Goal: Use online tool/utility: Utilize a website feature to perform a specific function

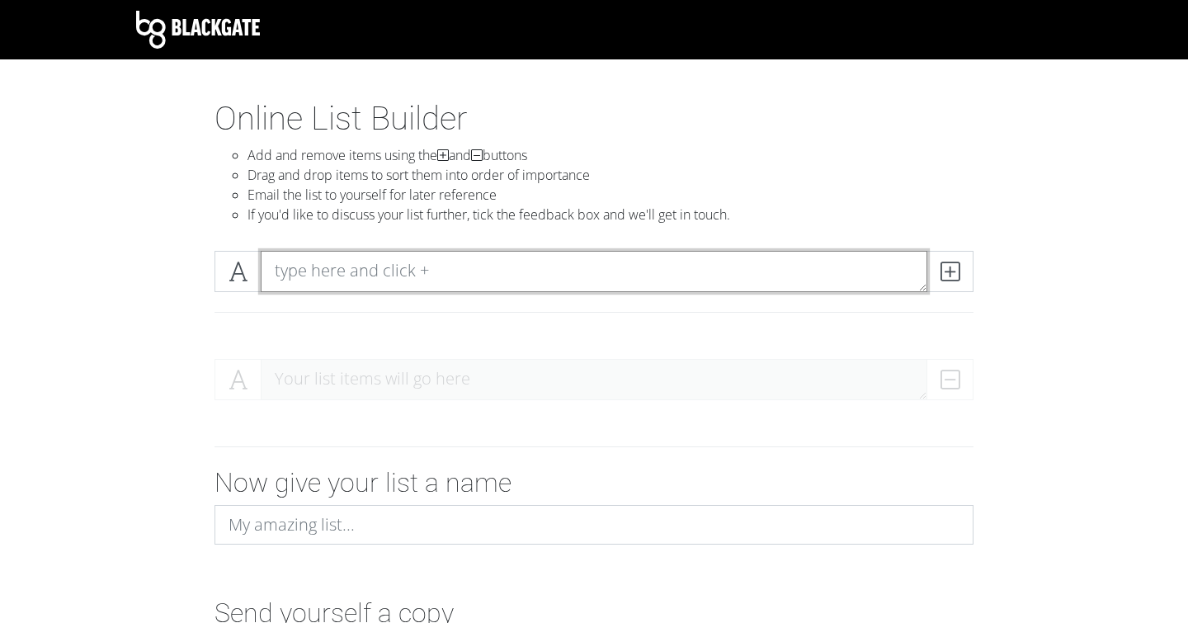
click at [377, 280] on textarea at bounding box center [594, 271] width 666 height 41
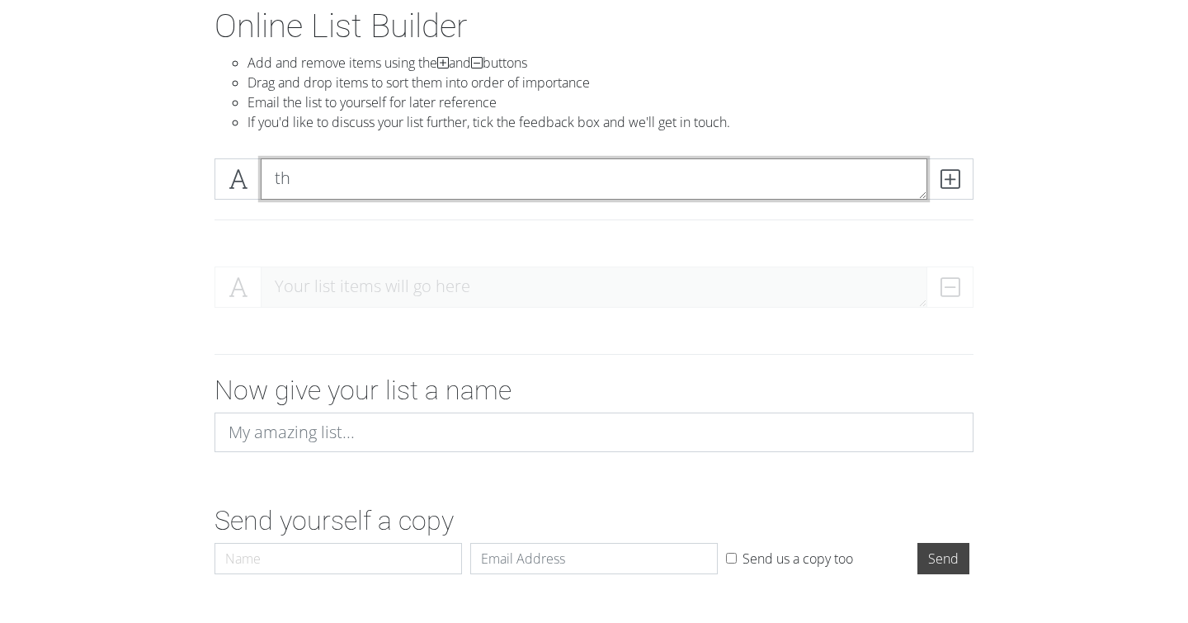
type textarea "t"
type textarea "thol"
click at [949, 171] on icon at bounding box center [949, 179] width 19 height 16
type textarea "myspo"
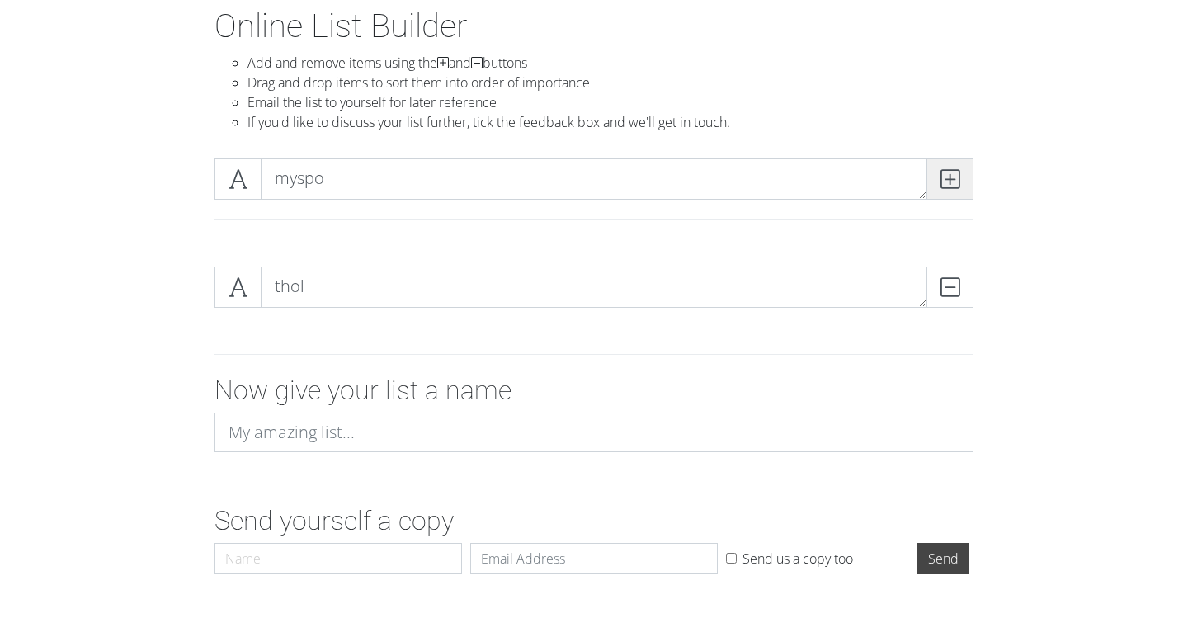
click at [971, 167] on span at bounding box center [949, 178] width 47 height 41
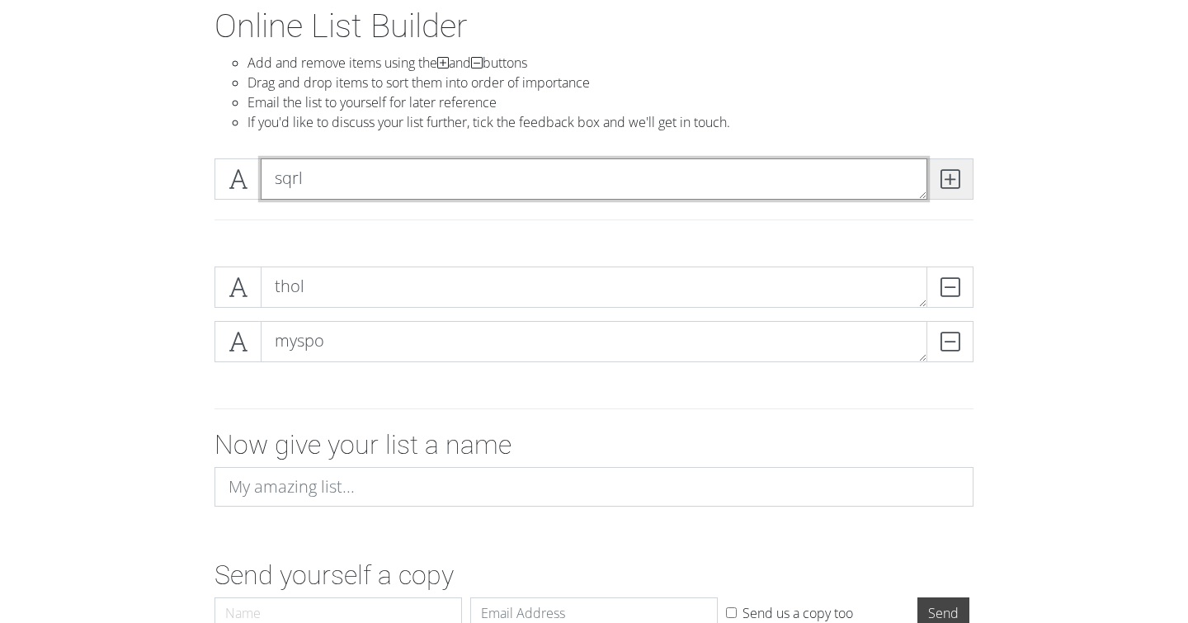
type textarea "sqrl"
click at [972, 177] on span at bounding box center [949, 178] width 47 height 41
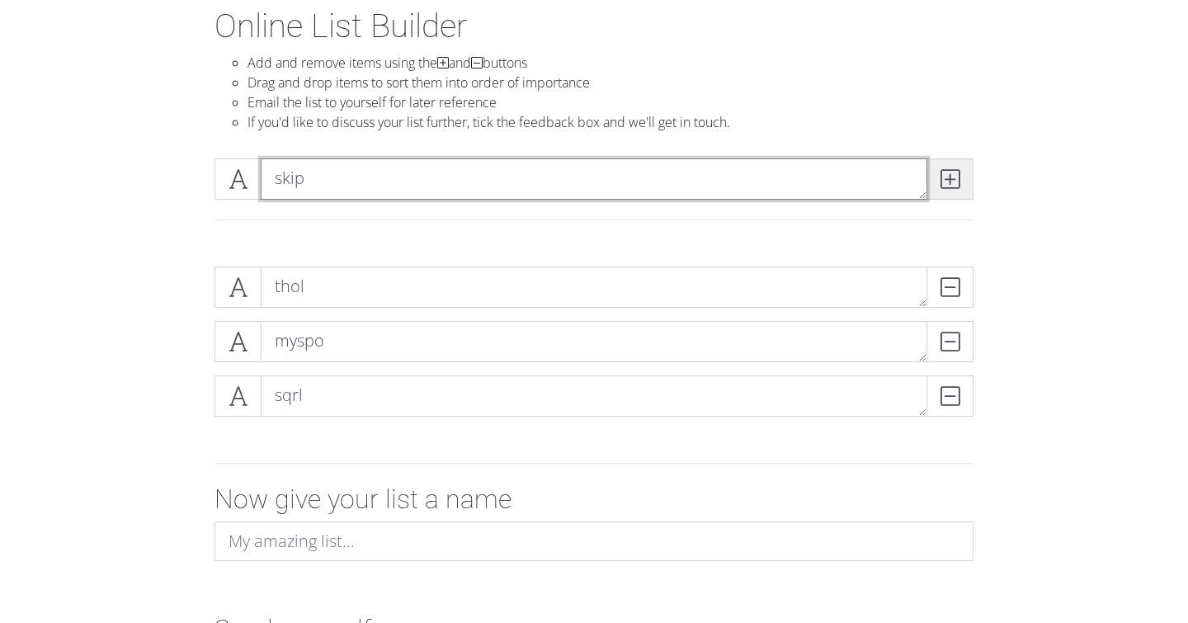
type textarea "skip"
click at [944, 175] on icon at bounding box center [949, 179] width 19 height 16
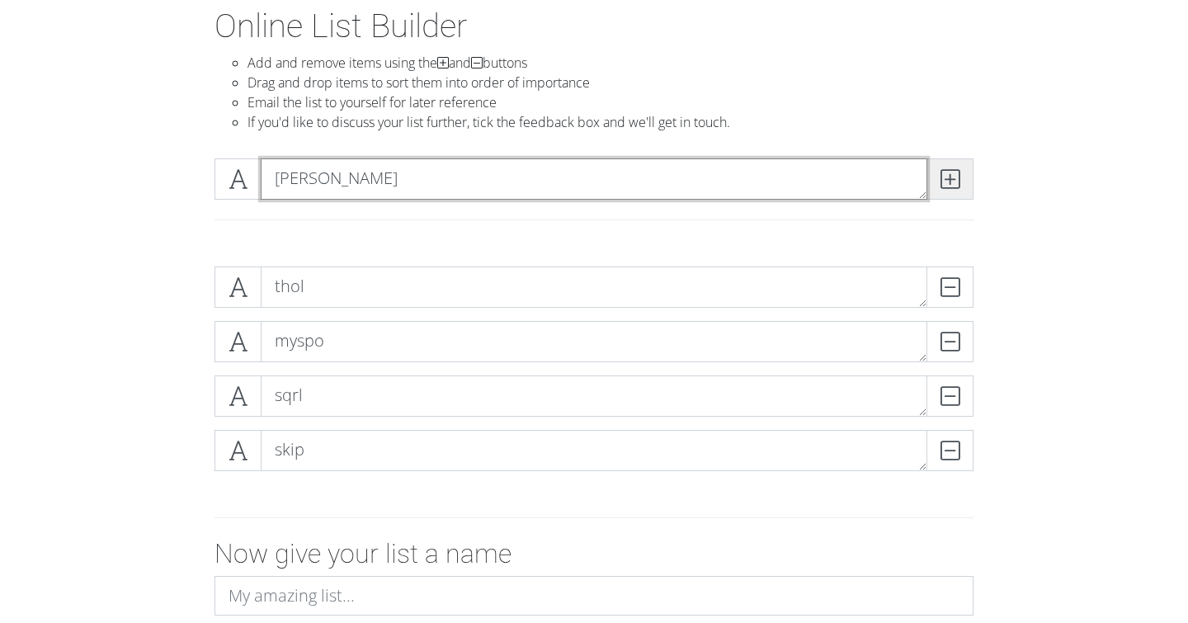
type textarea "[PERSON_NAME]"
click at [950, 171] on icon at bounding box center [949, 179] width 19 height 16
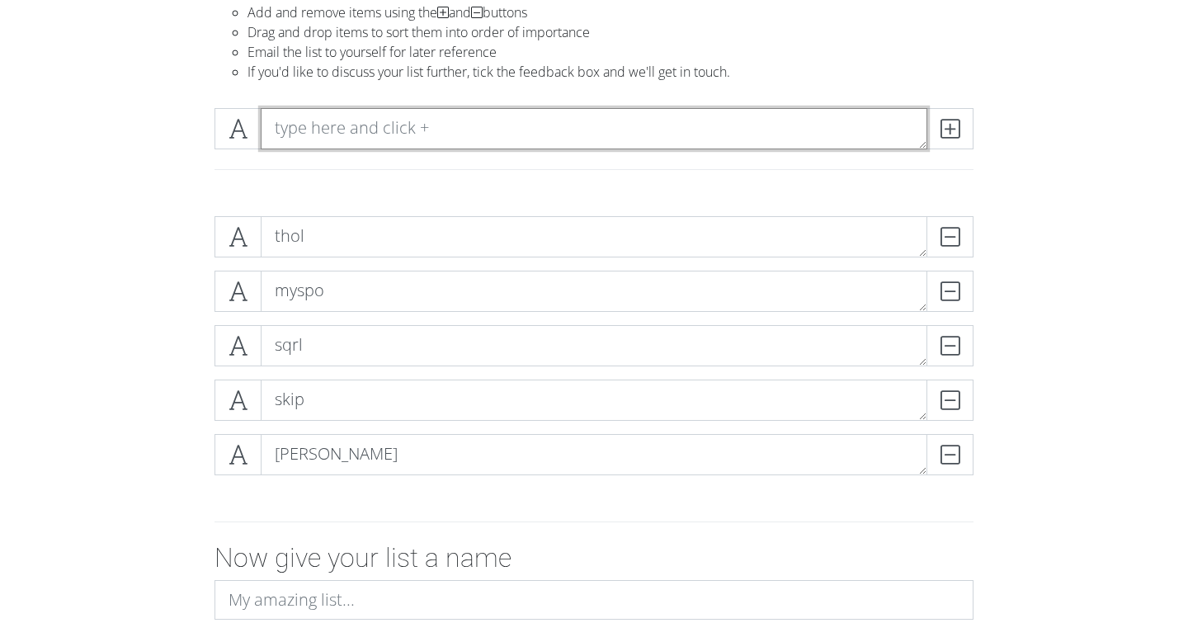
scroll to position [138, 0]
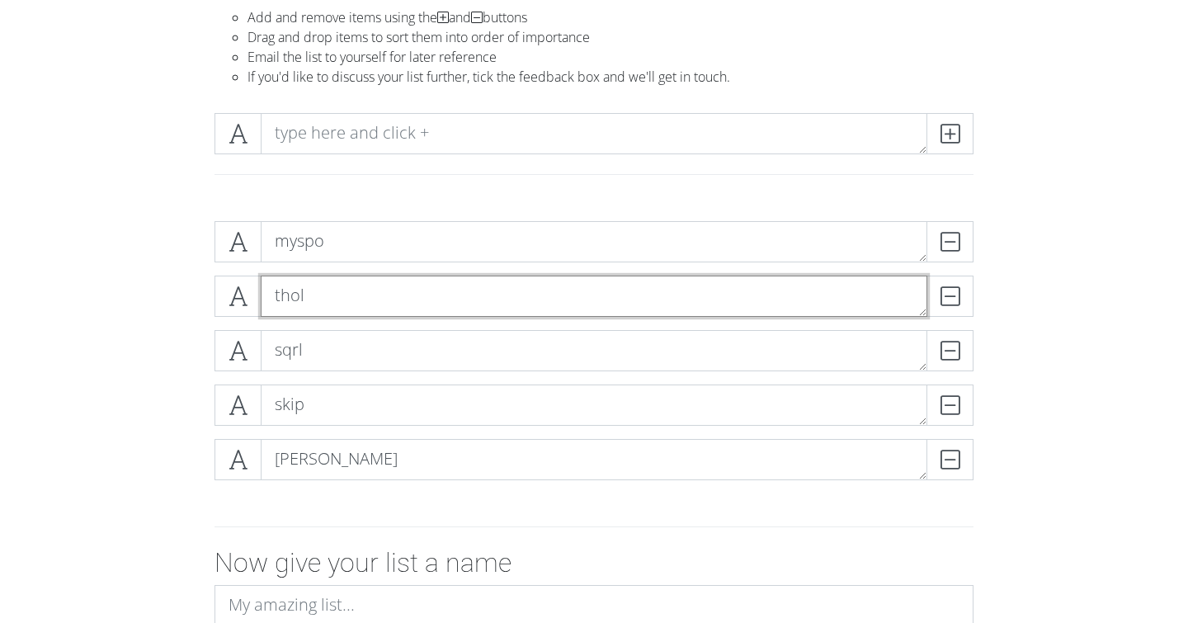
drag, startPoint x: 803, startPoint y: 287, endPoint x: 792, endPoint y: 440, distance: 153.0
click at [792, 440] on div "myspo DELETE thol DELETE sqrl DELETE skip DELETE [PERSON_NAME]" at bounding box center [593, 357] width 759 height 272
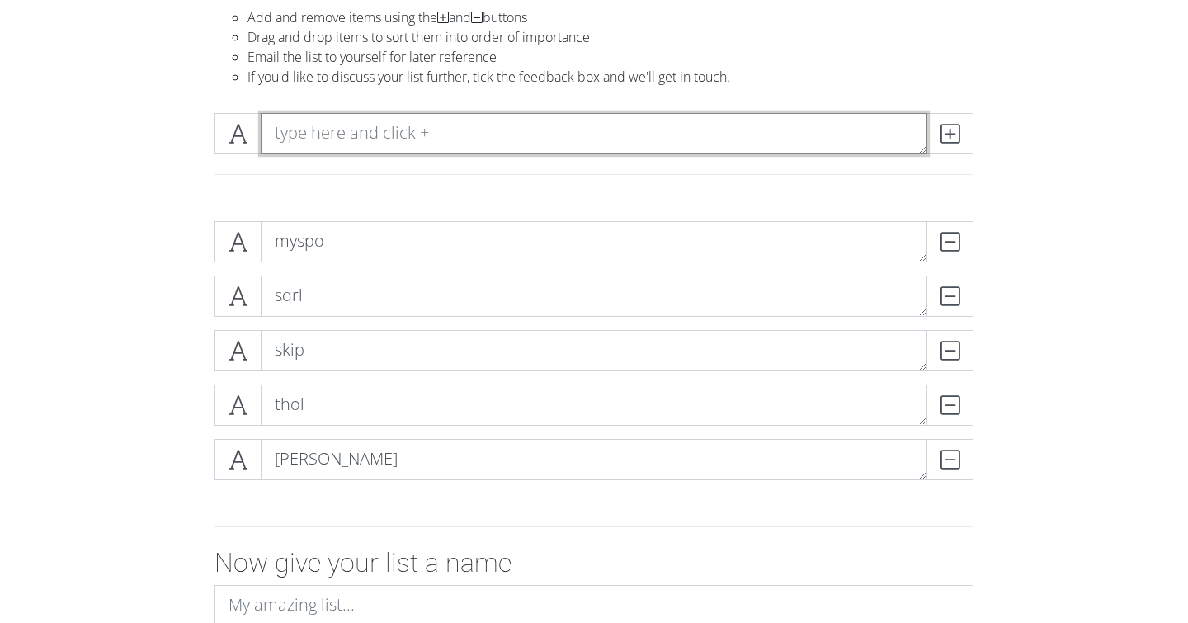
click at [717, 153] on textarea at bounding box center [594, 133] width 666 height 41
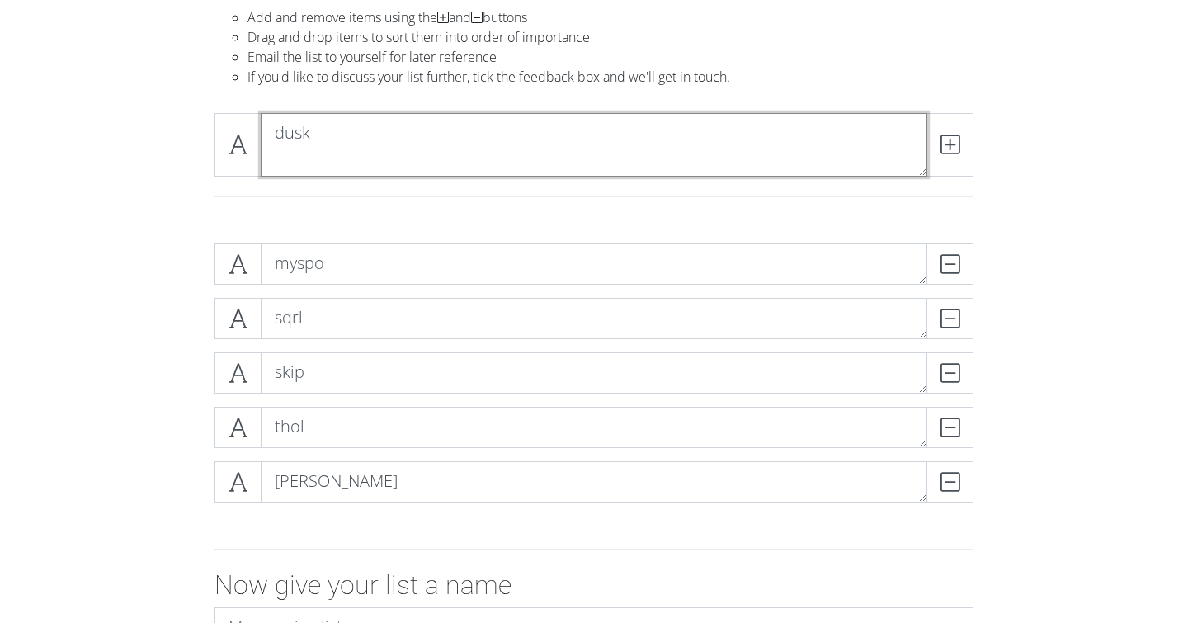
scroll to position [0, 0]
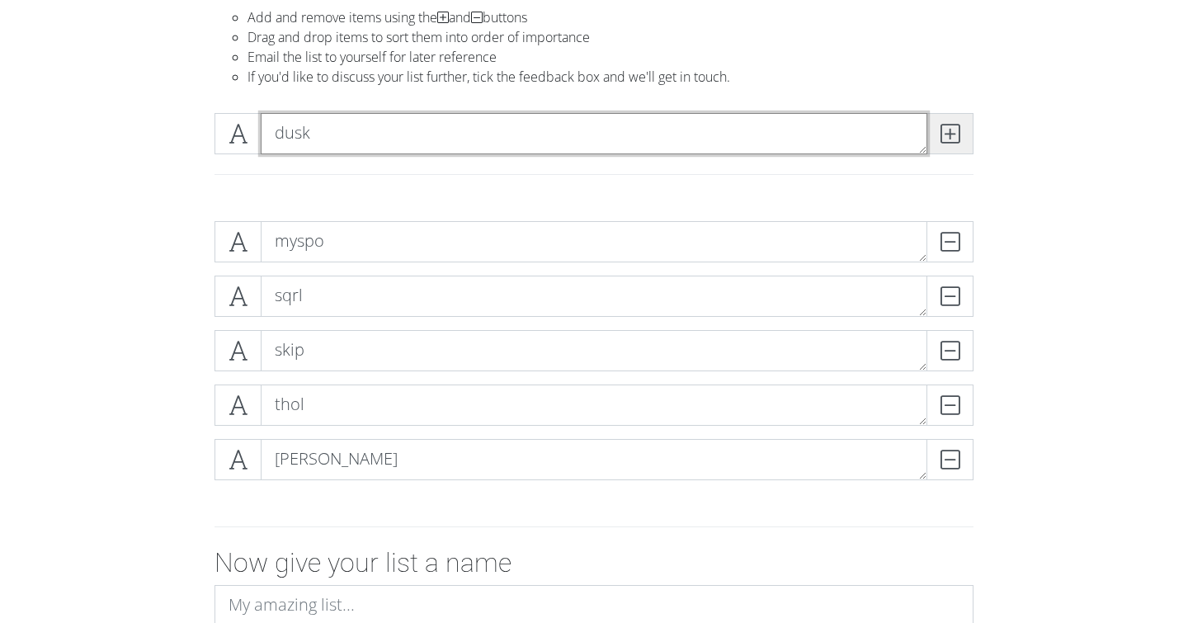
type textarea "dusk"
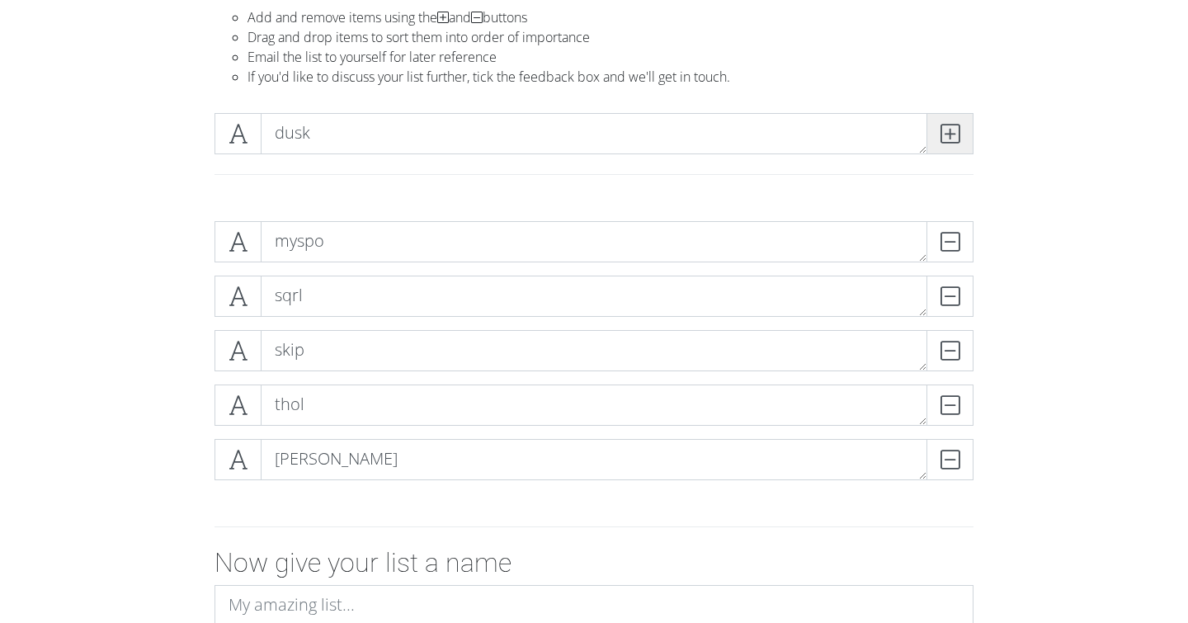
click at [946, 128] on icon at bounding box center [949, 133] width 19 height 16
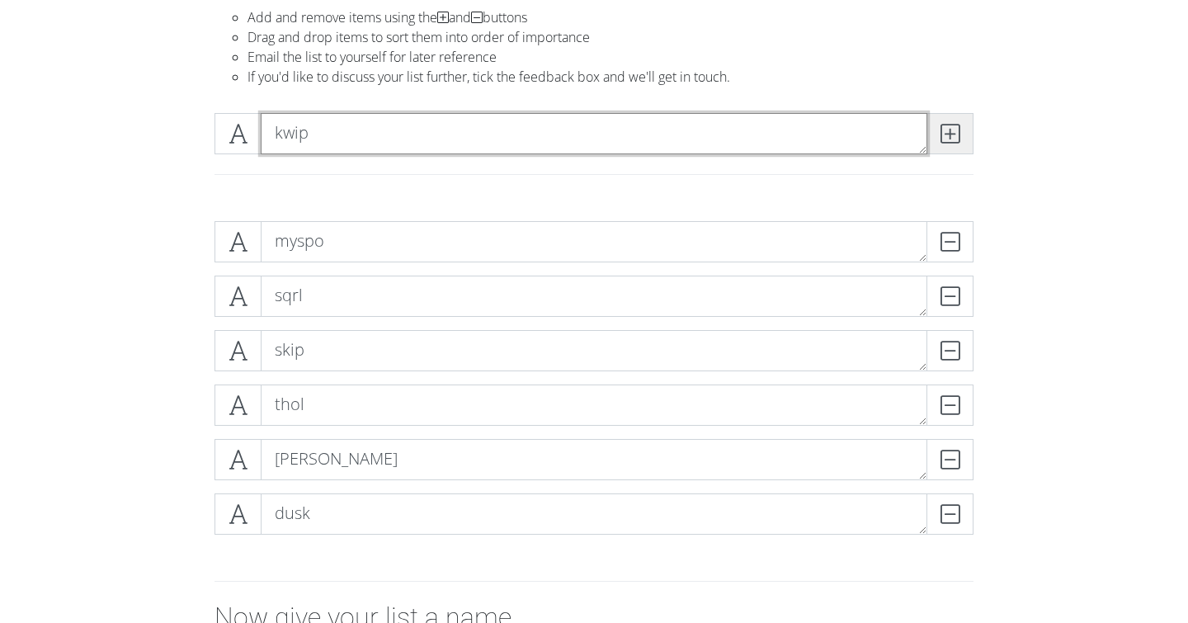
type textarea "kwip"
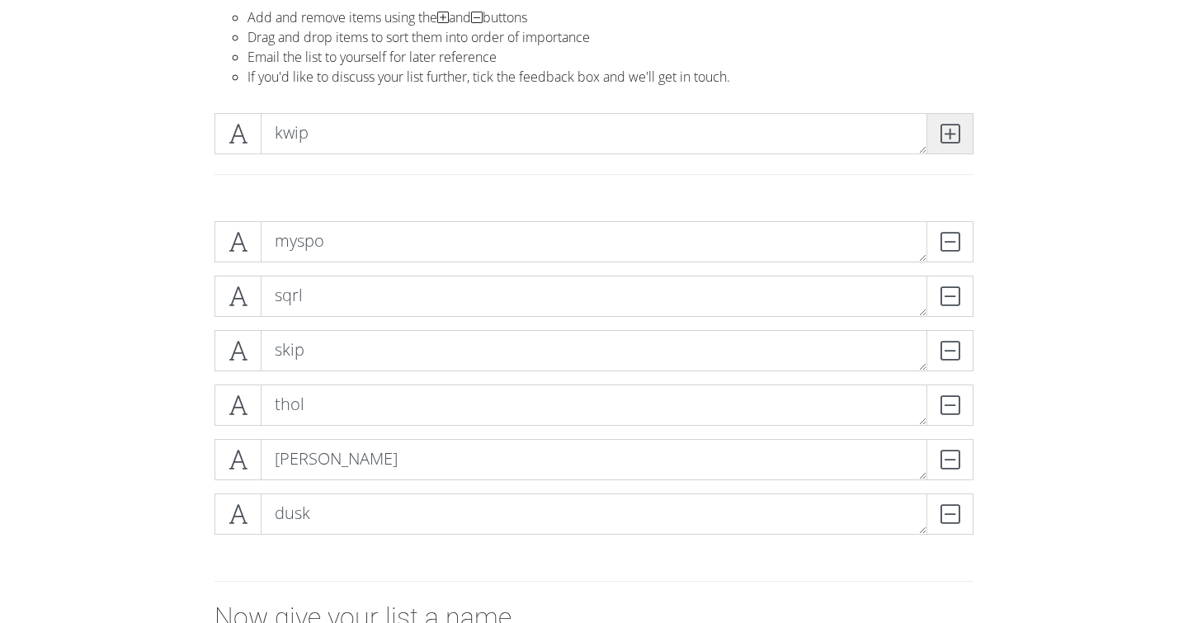
click at [960, 131] on span at bounding box center [949, 133] width 47 height 41
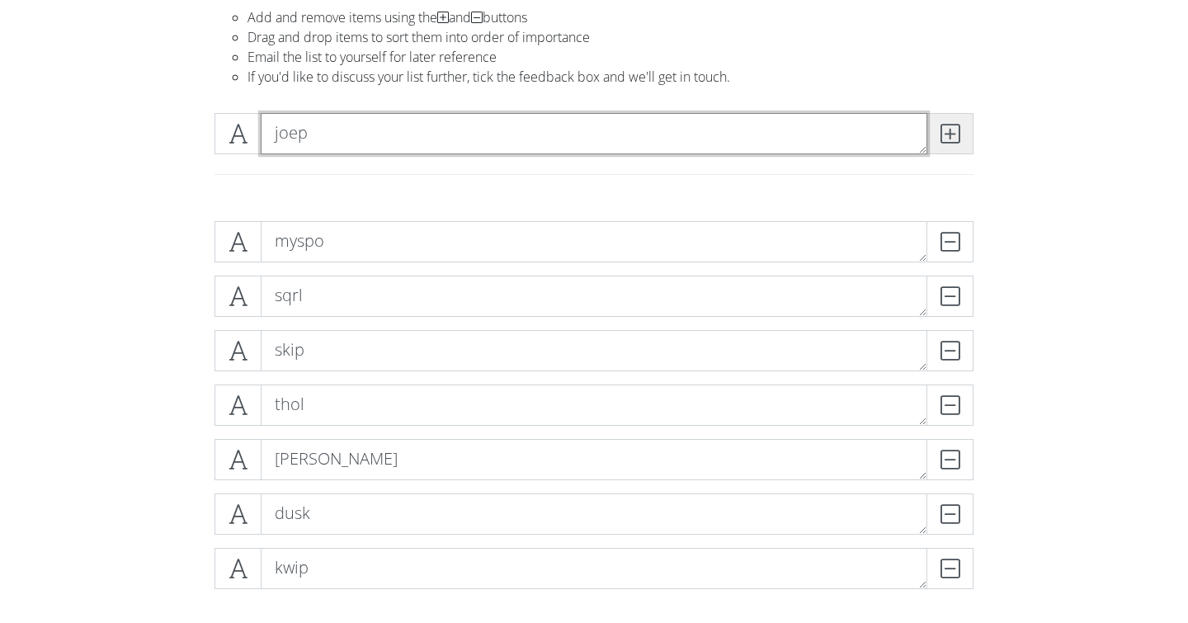
type textarea "joep"
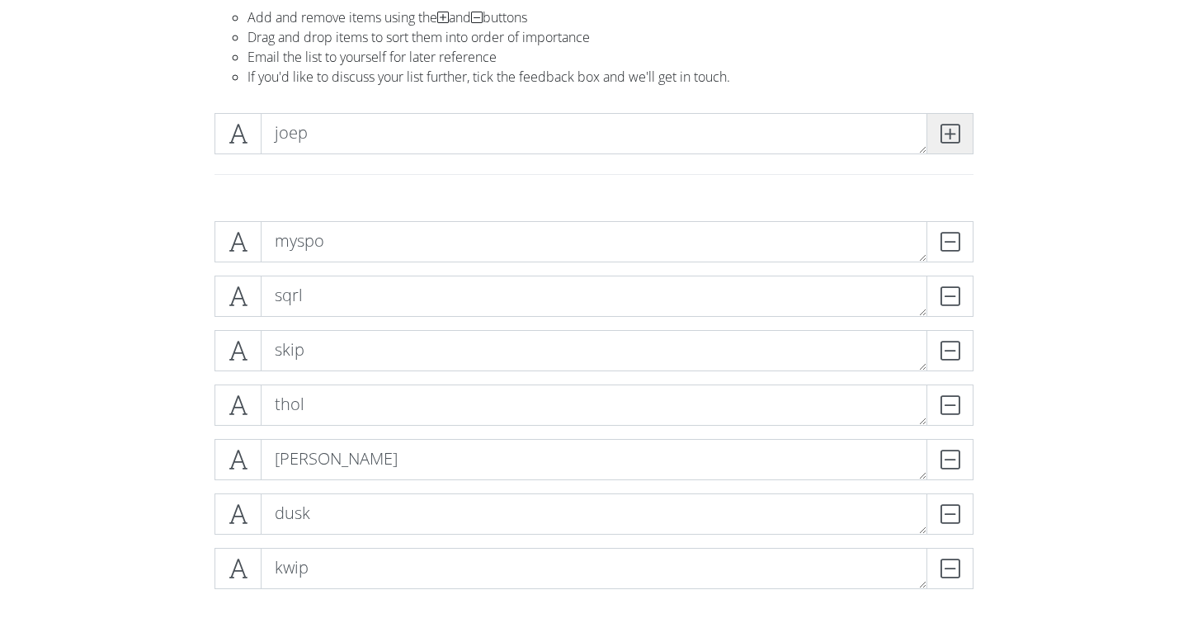
click at [967, 128] on span at bounding box center [949, 133] width 47 height 41
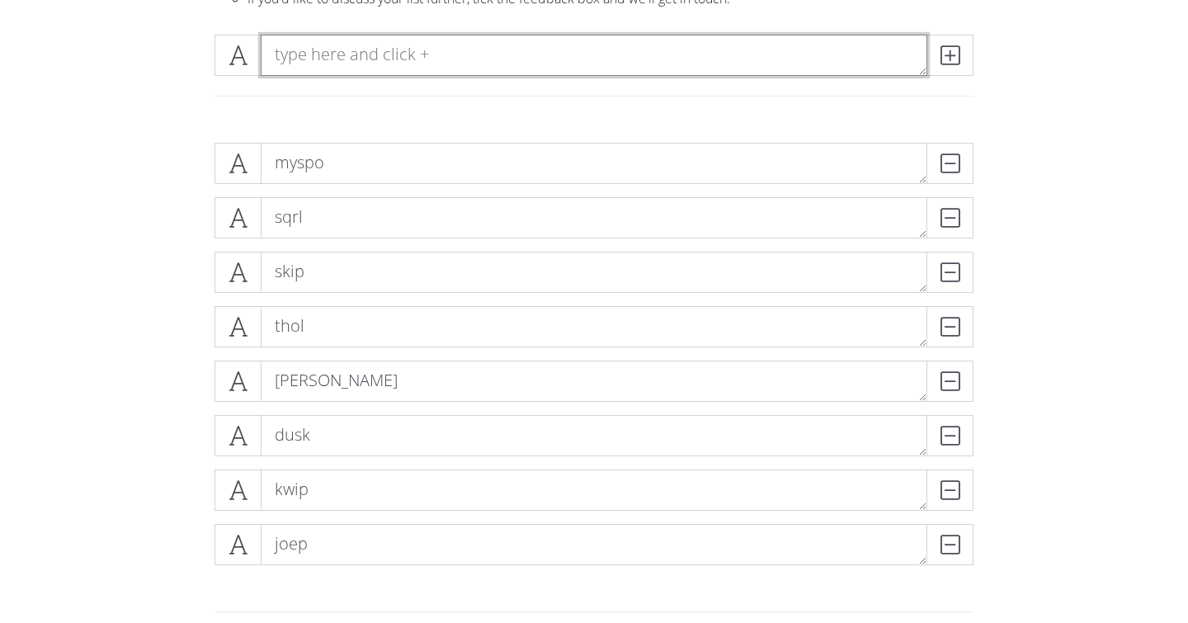
scroll to position [220, 0]
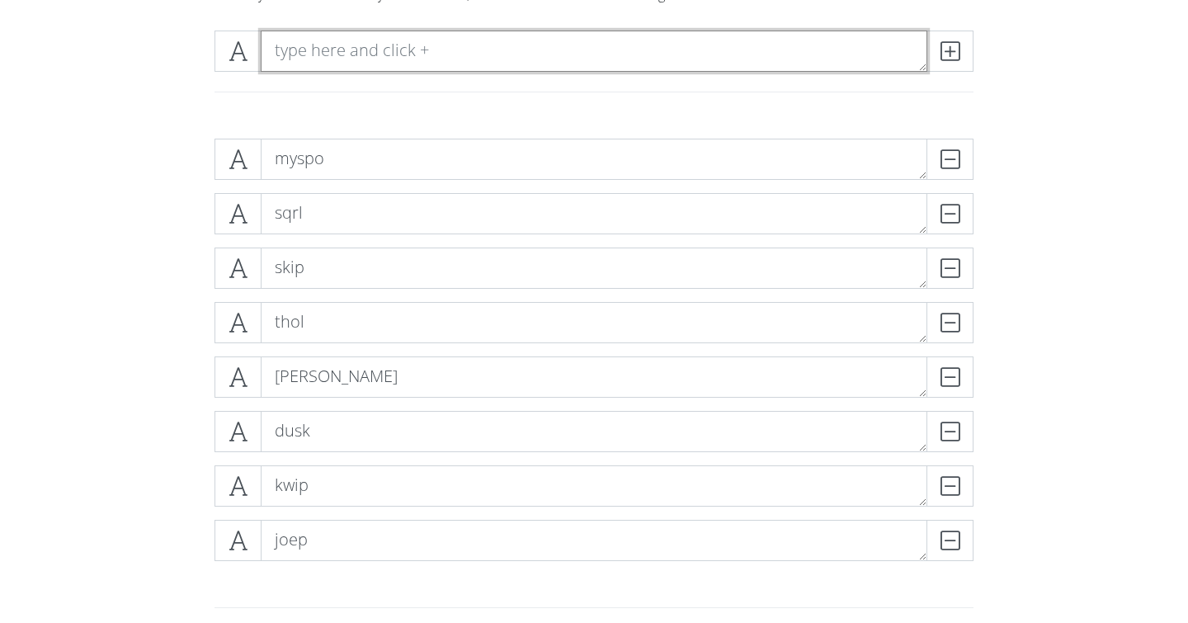
type textarea "h"
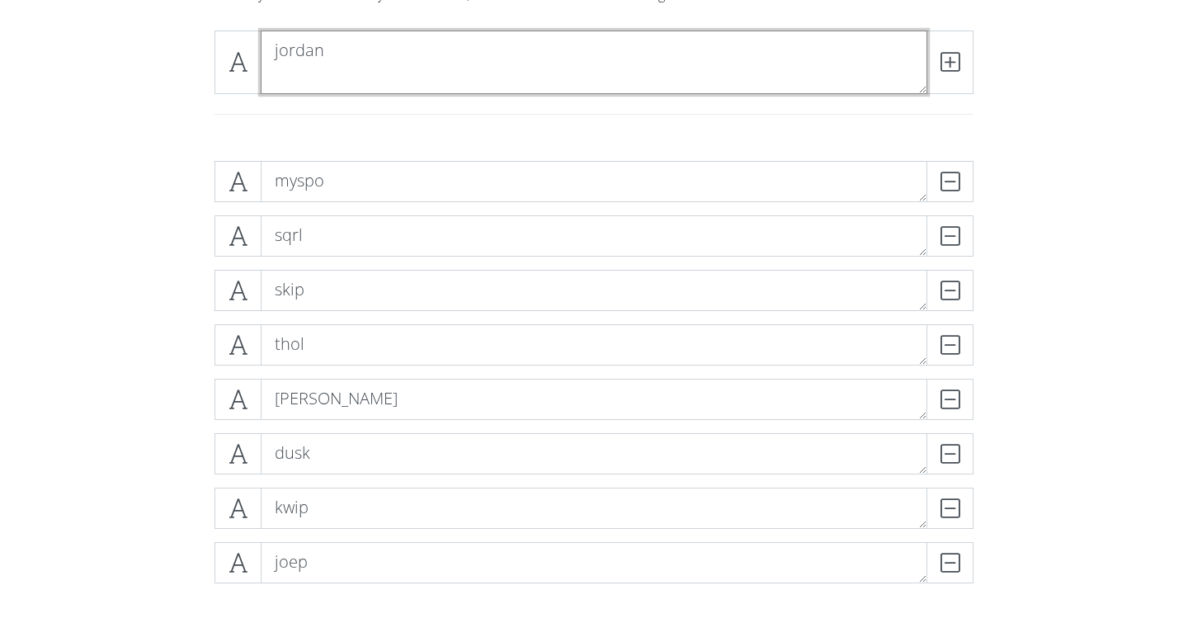
scroll to position [0, 0]
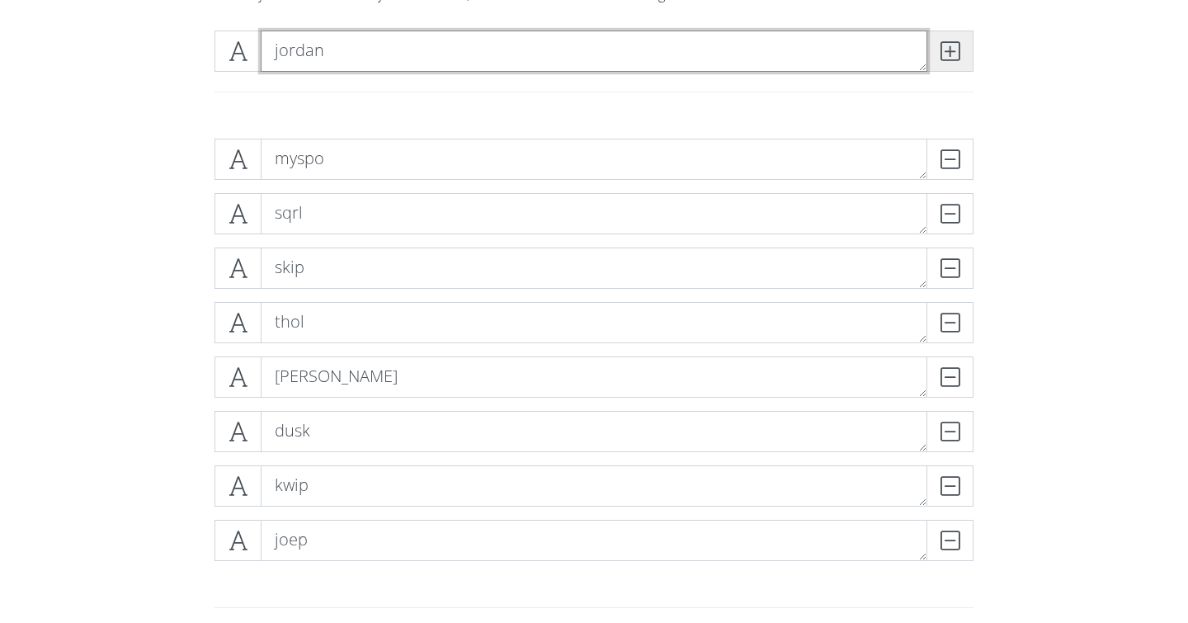
type textarea "jordan"
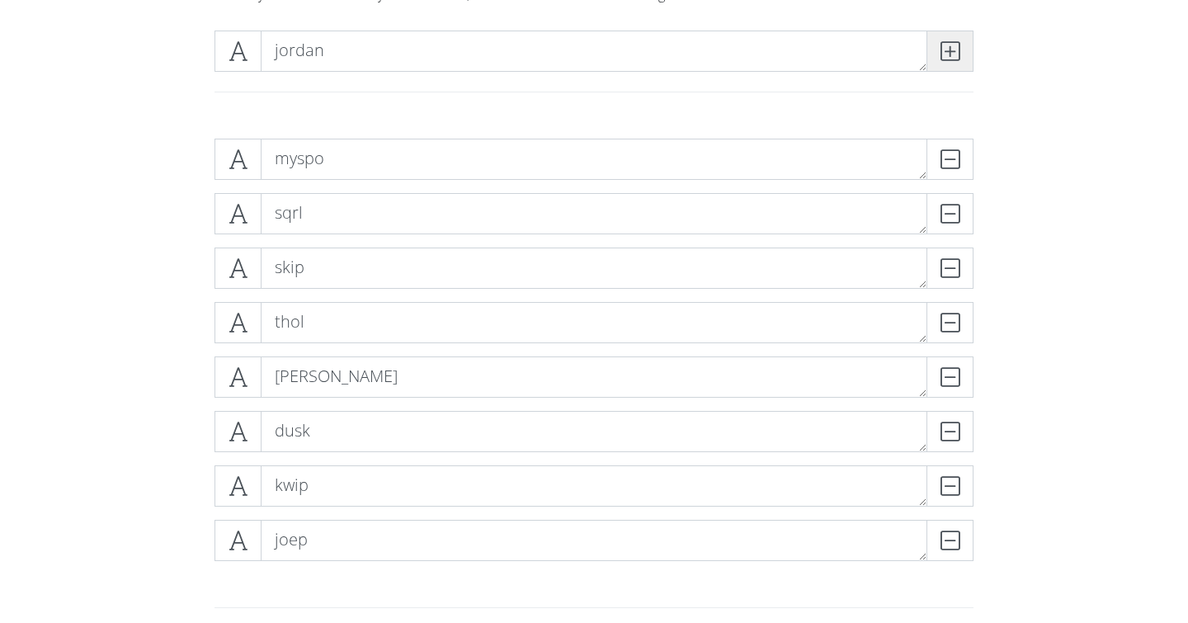
click at [956, 45] on icon at bounding box center [949, 51] width 19 height 16
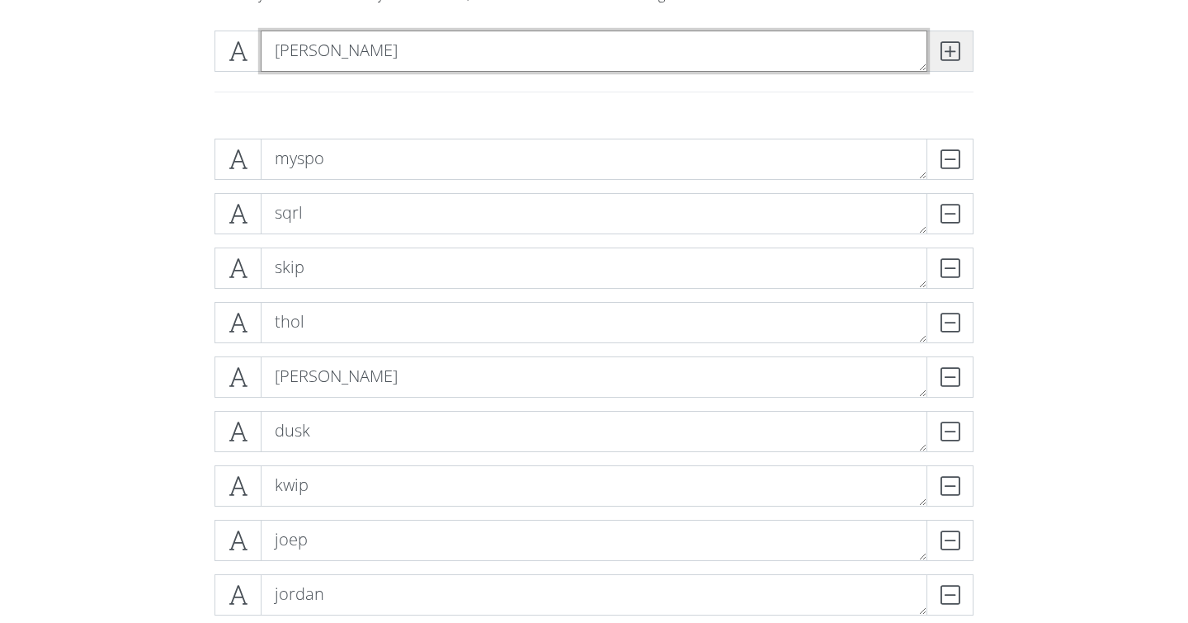
type textarea "[PERSON_NAME]"
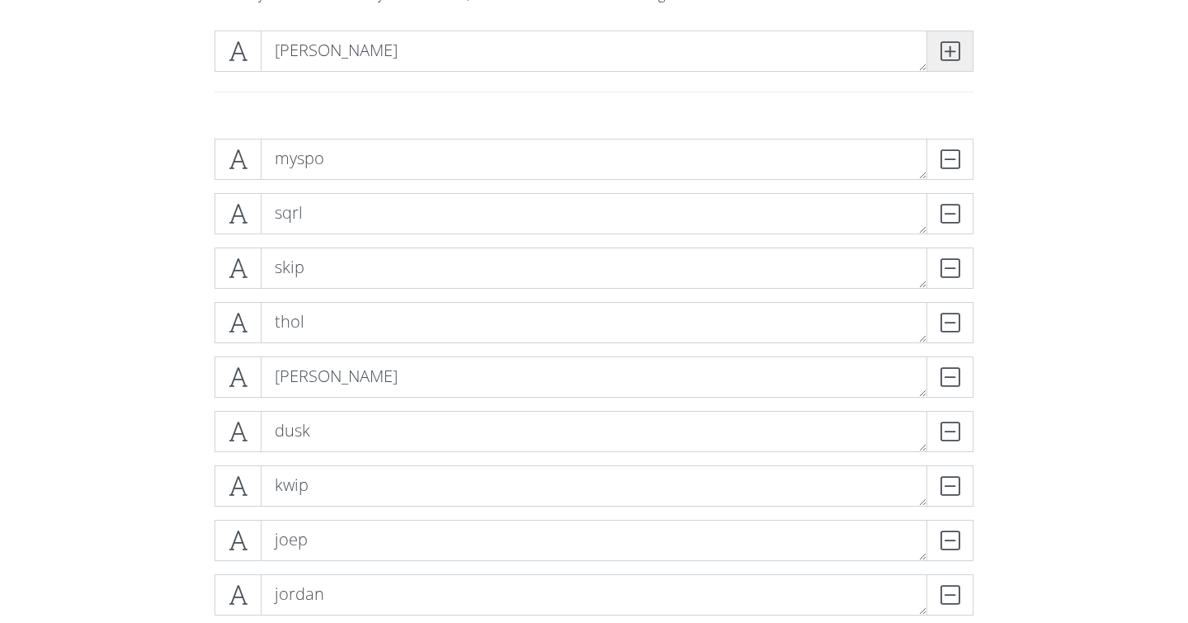
click at [941, 59] on icon at bounding box center [949, 51] width 19 height 16
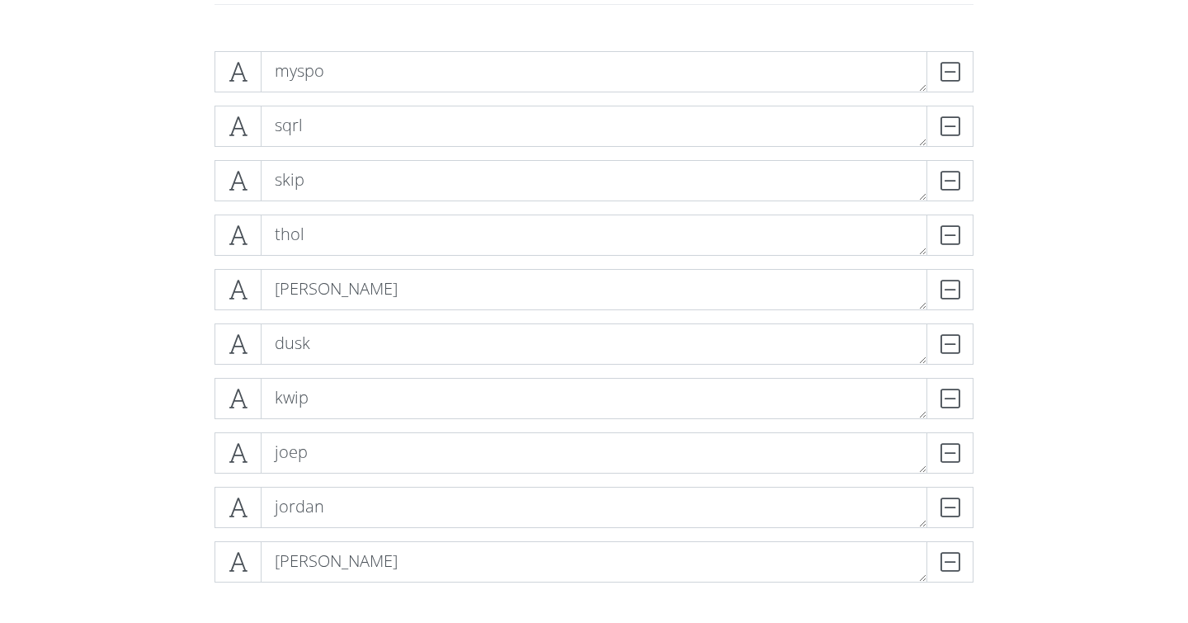
scroll to position [315, 0]
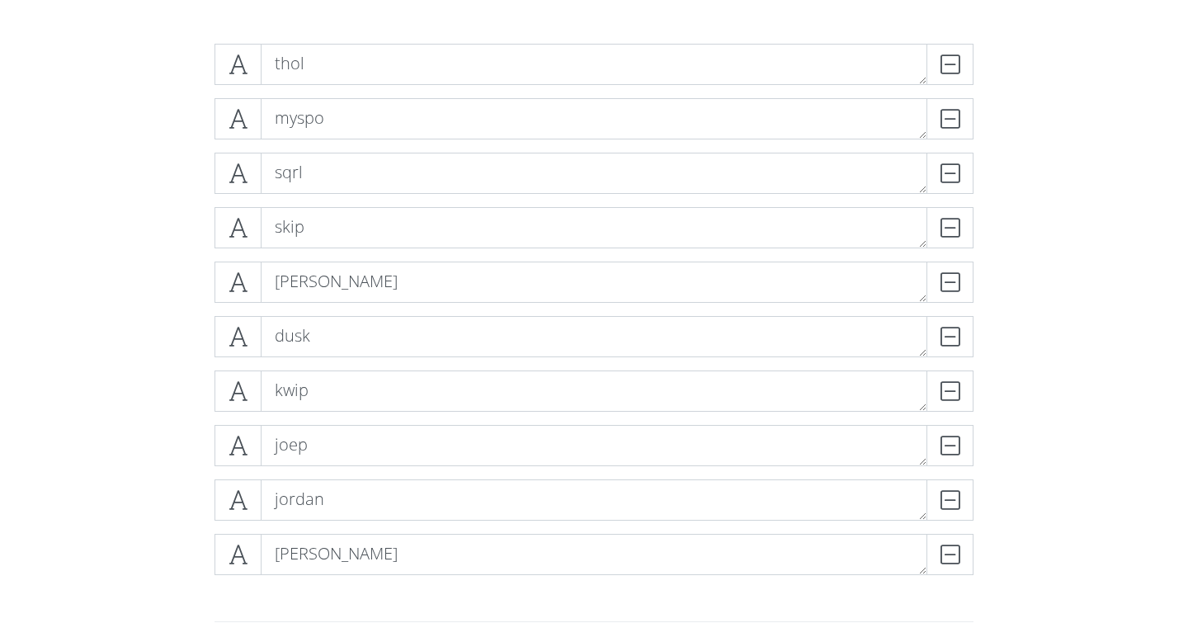
drag, startPoint x: 429, startPoint y: 228, endPoint x: 429, endPoint y: 219, distance: 9.1
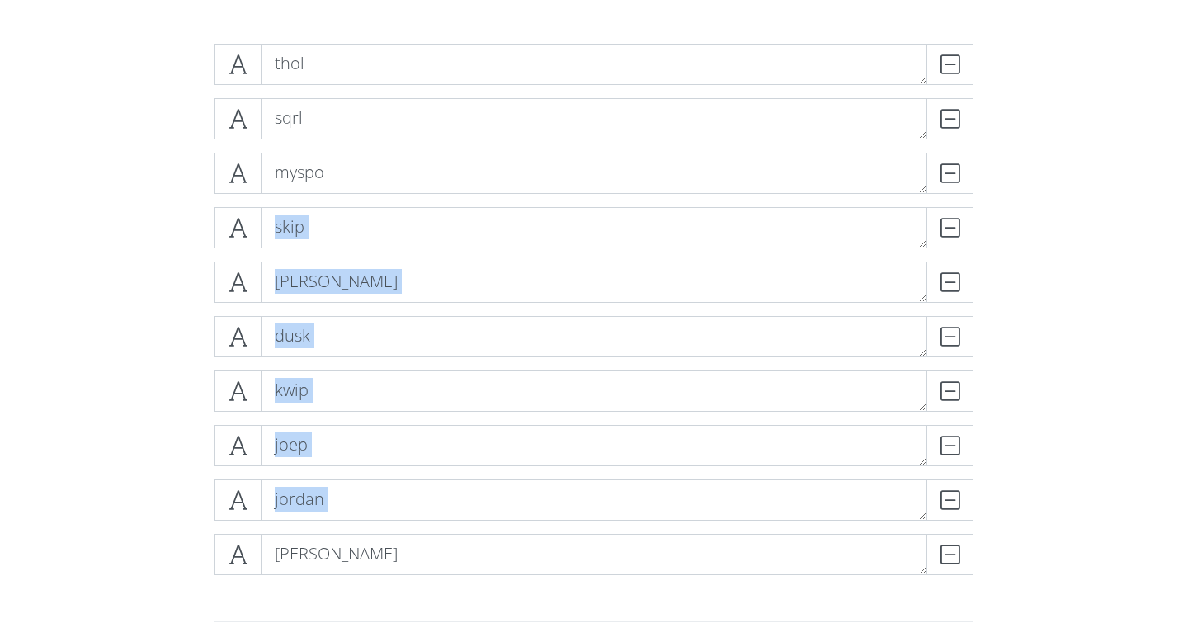
drag, startPoint x: 332, startPoint y: 576, endPoint x: 355, endPoint y: 244, distance: 332.4
click at [355, 244] on div "thol DELETE sqrl DELETE myspo DELETE skip DELETE [PERSON_NAME] dusk DELETE kwip…" at bounding box center [594, 316] width 940 height 571
click at [125, 464] on div "thol DELETE sqrl DELETE myspo DELETE skip DELETE [PERSON_NAME] dusk DELETE kwip…" at bounding box center [594, 316] width 940 height 571
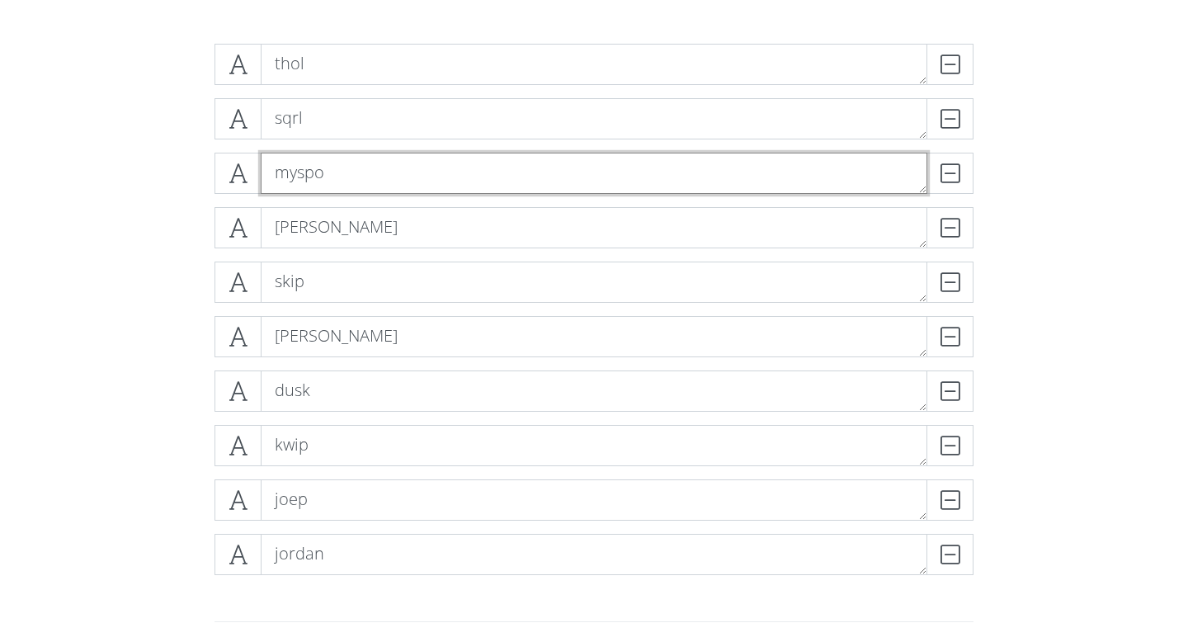
drag, startPoint x: 376, startPoint y: 170, endPoint x: 355, endPoint y: 321, distance: 152.3
click at [355, 322] on div "thol DELETE sqrl DELETE myspo DELETE [PERSON_NAME] skip DELETE [PERSON_NAME] du…" at bounding box center [593, 316] width 759 height 544
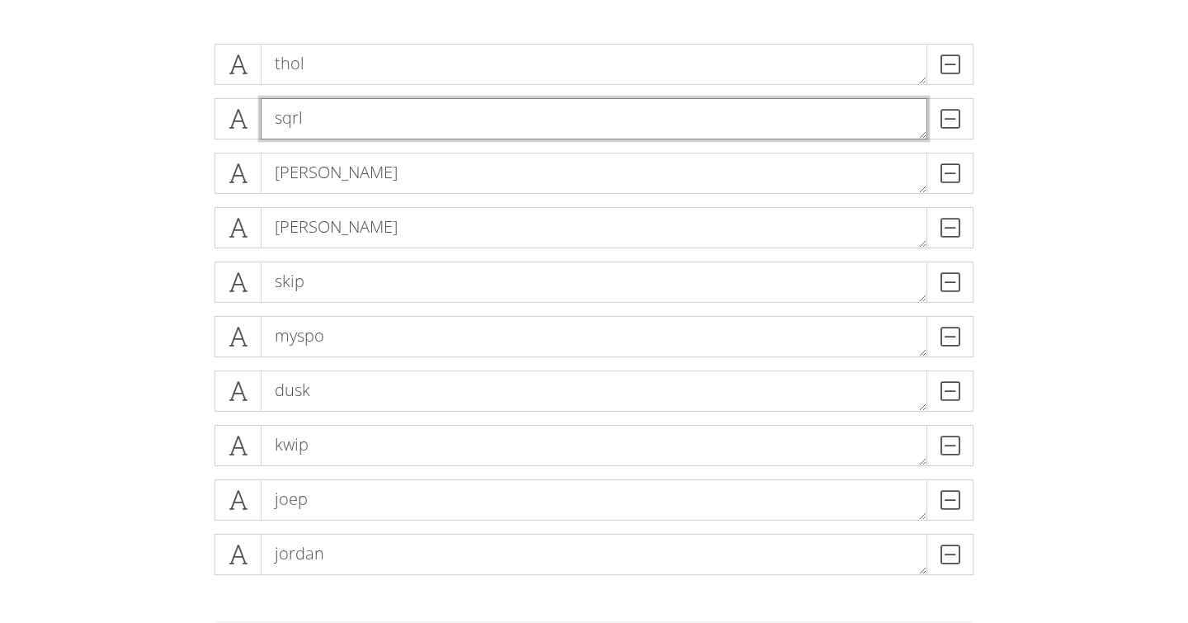
drag, startPoint x: 379, startPoint y: 111, endPoint x: 385, endPoint y: 43, distance: 68.0
click at [385, 44] on div "thol DELETE sqrl DELETE [PERSON_NAME] [PERSON_NAME] skip DELETE myspo DELETE du…" at bounding box center [593, 316] width 759 height 544
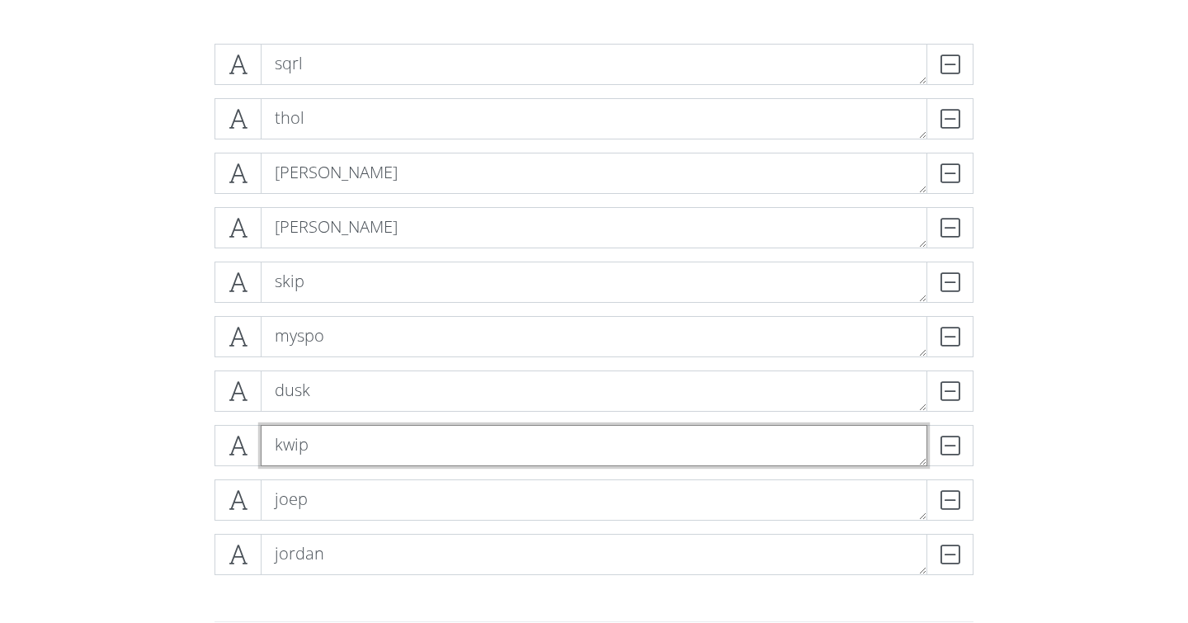
drag, startPoint x: 398, startPoint y: 447, endPoint x: 440, endPoint y: 238, distance: 212.9
click at [441, 233] on div "sqrl DELETE thol DELETE [PERSON_NAME] [PERSON_NAME] skip DELETE myspo DELETE du…" at bounding box center [593, 316] width 759 height 544
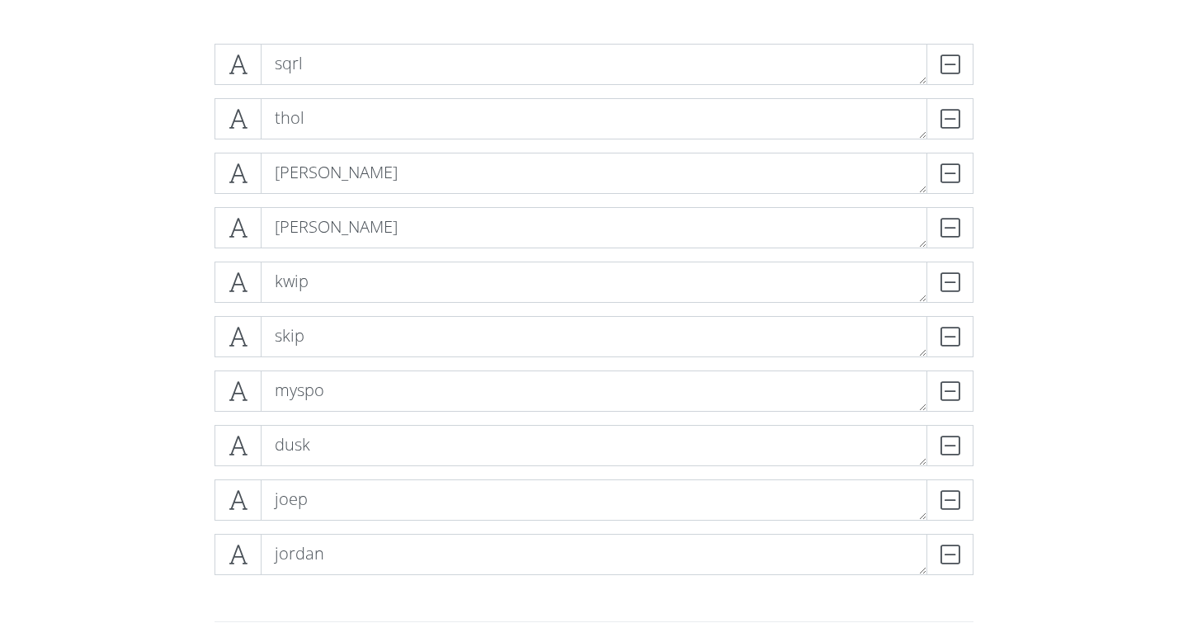
click at [135, 333] on div "sqrl DELETE thol DELETE [PERSON_NAME] [PERSON_NAME] kwip DELETE skip DELETE mys…" at bounding box center [594, 316] width 940 height 571
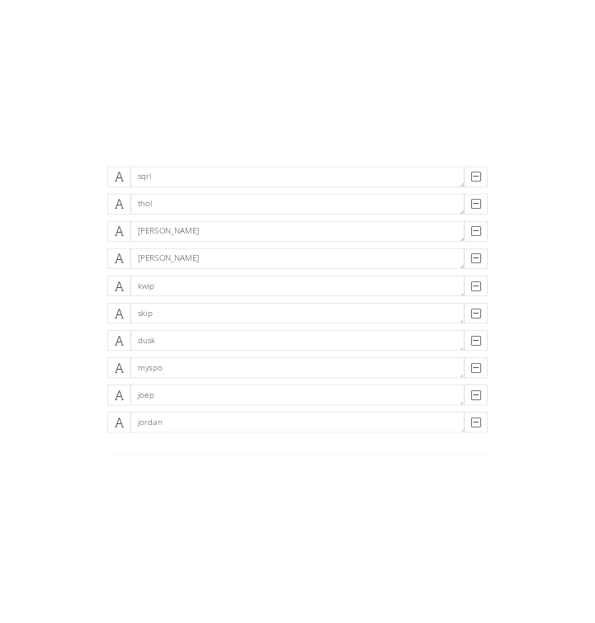
scroll to position [329, 0]
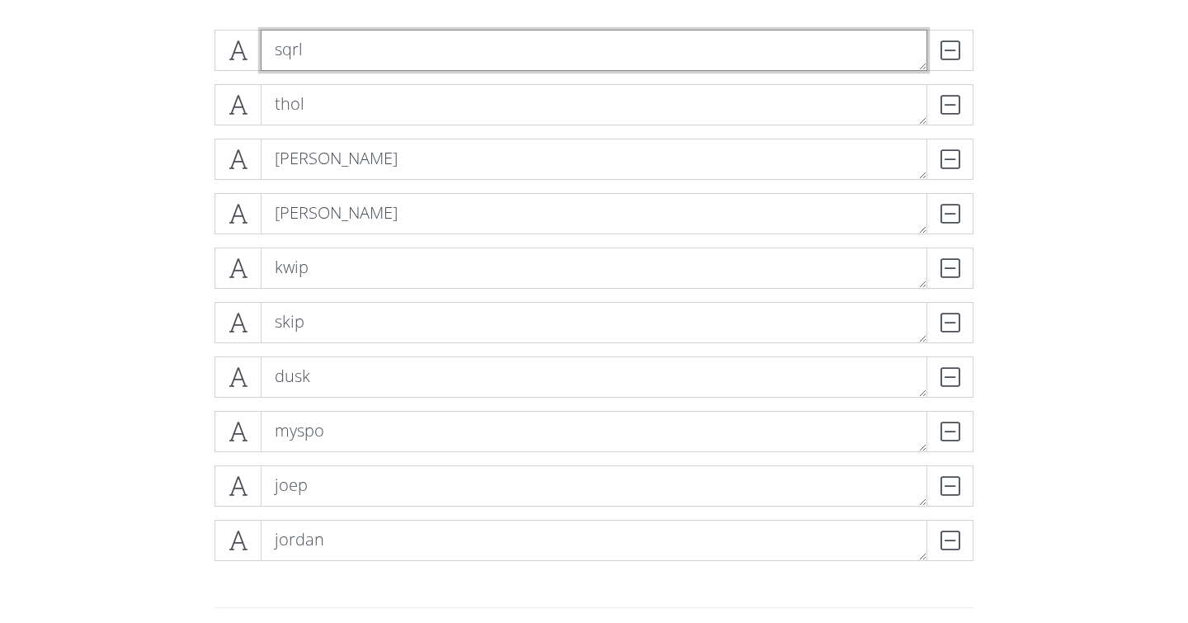
click at [365, 58] on textarea "sqrl" at bounding box center [594, 50] width 666 height 41
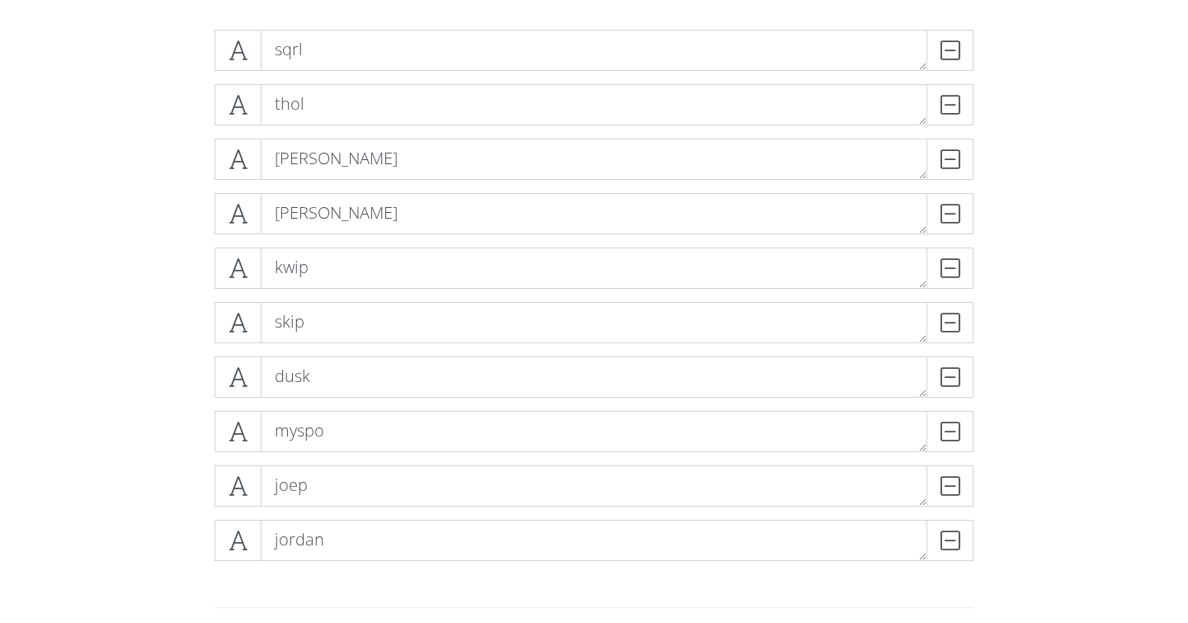
click at [113, 392] on form "sqrl DELETE thol DELETE [PERSON_NAME] [PERSON_NAME] kwip DELETE skip DELETE dus…" at bounding box center [594, 425] width 1188 height 818
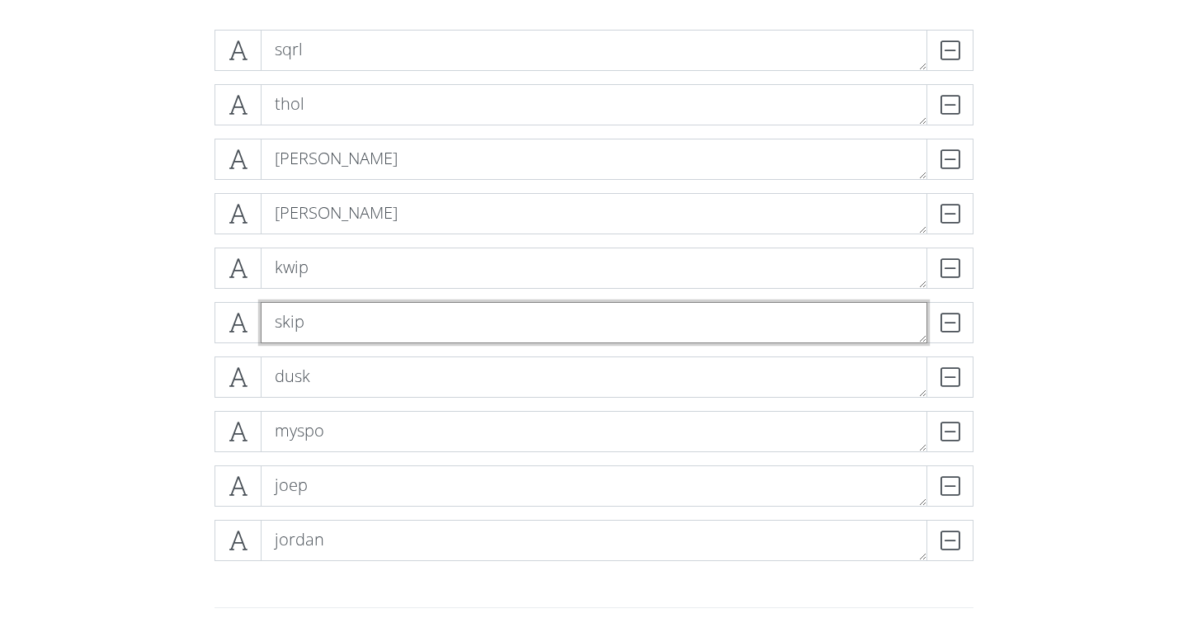
click at [397, 313] on textarea "skip" at bounding box center [594, 322] width 666 height 41
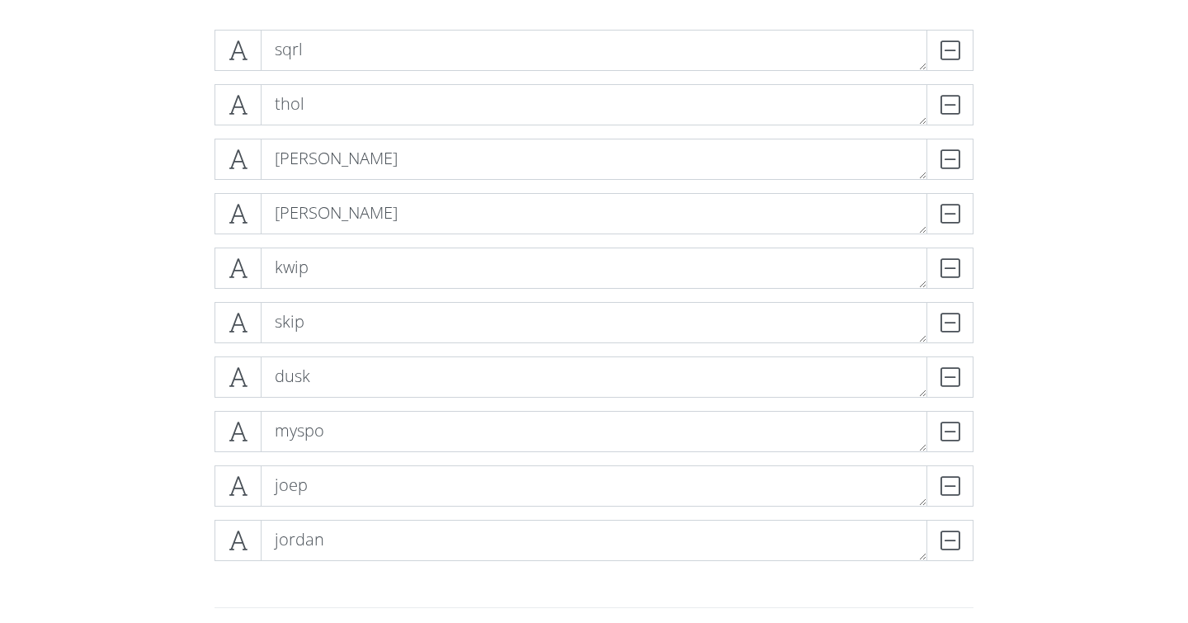
click at [106, 192] on form "sqrl DELETE thol DELETE [PERSON_NAME] [PERSON_NAME] kwip DELETE skip DELETE dus…" at bounding box center [594, 425] width 1188 height 818
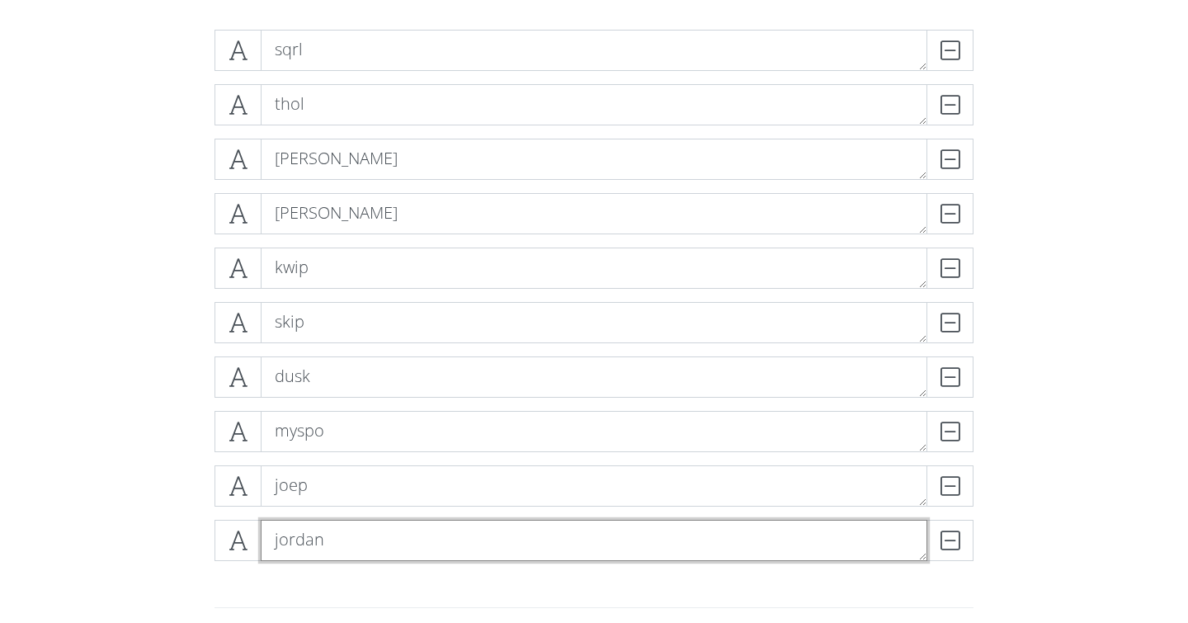
click at [511, 539] on textarea "jordan" at bounding box center [594, 540] width 666 height 41
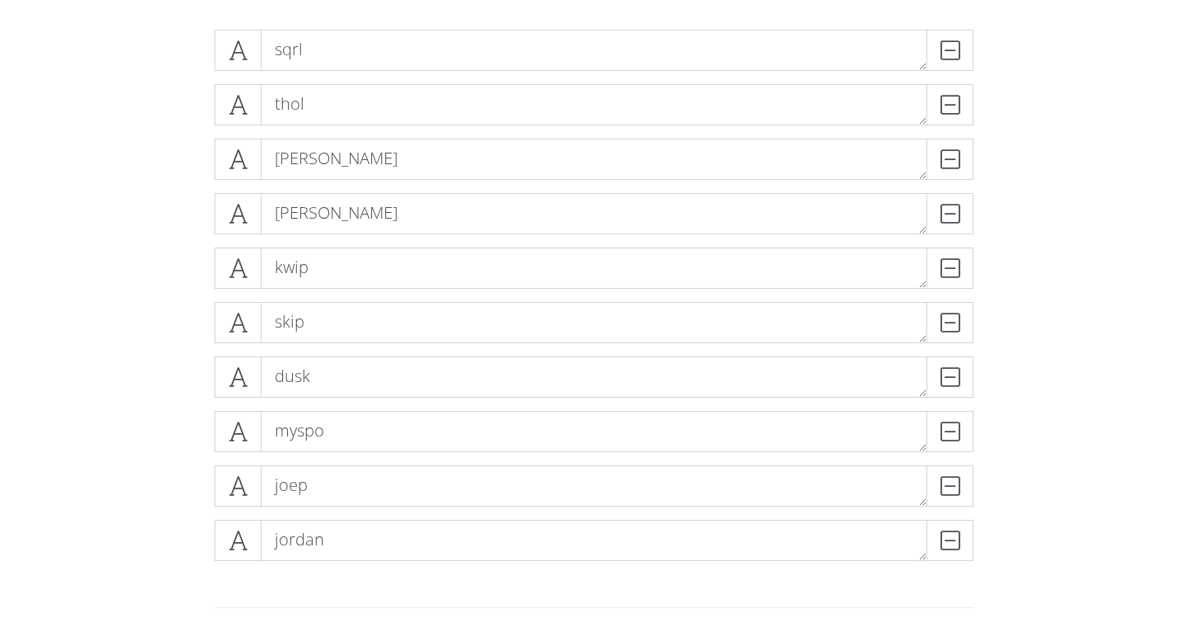
click at [156, 459] on div "sqrl DELETE thol DELETE [PERSON_NAME] [PERSON_NAME] kwip DELETE skip DELETE dus…" at bounding box center [594, 301] width 940 height 571
drag, startPoint x: 352, startPoint y: 380, endPoint x: 382, endPoint y: 253, distance: 130.4
click at [383, 253] on div "sqrl DELETE thol DELETE [PERSON_NAME] [PERSON_NAME] kwip DELETE dusk DELETE ski…" at bounding box center [593, 302] width 759 height 544
click at [54, 357] on form "sqrl DELETE thol DELETE [PERSON_NAME] [PERSON_NAME] kwip DELETE dusk DELETE ski…" at bounding box center [594, 425] width 1188 height 818
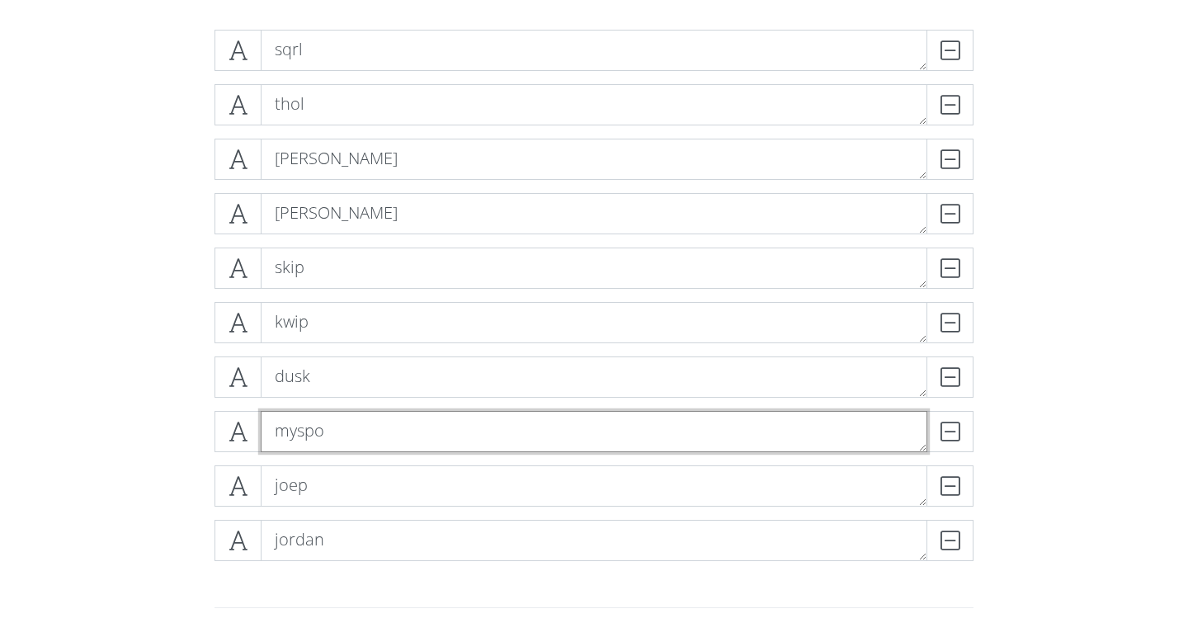
click at [408, 429] on textarea "myspo" at bounding box center [594, 431] width 666 height 41
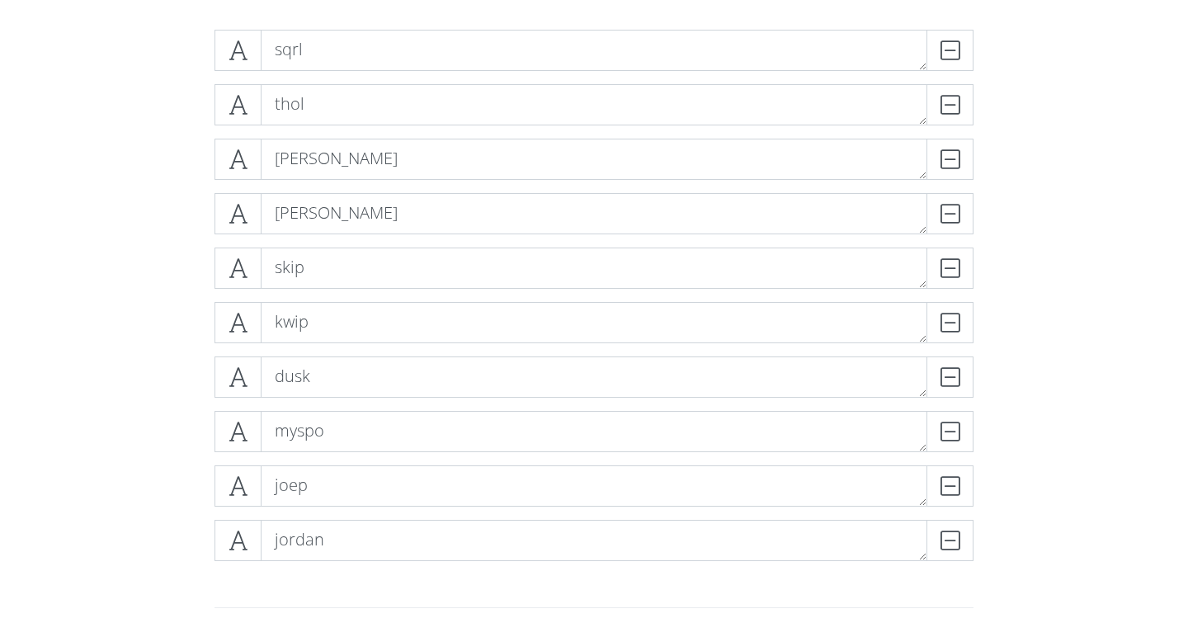
click at [82, 181] on form "sqrl DELETE thol DELETE [PERSON_NAME] [PERSON_NAME] skip DELETE kwip DELETE dus…" at bounding box center [594, 425] width 1188 height 818
click at [244, 64] on span at bounding box center [237, 50] width 47 height 41
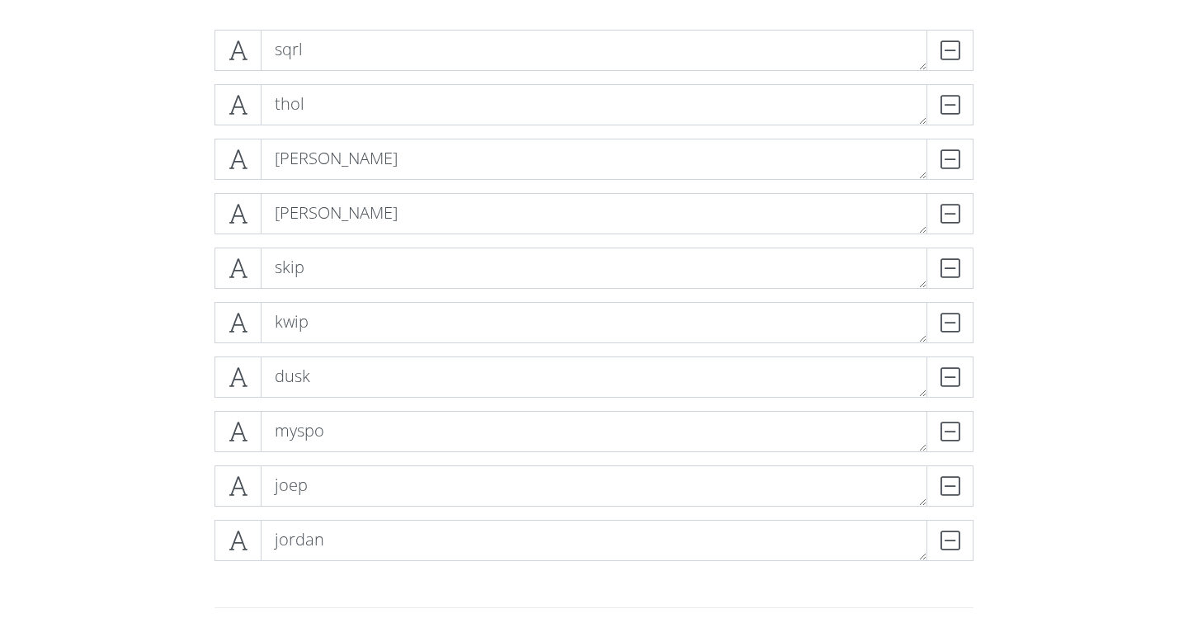
click at [71, 181] on form "sqrl DELETE thol DELETE [PERSON_NAME] [PERSON_NAME] skip DELETE kwip DELETE dus…" at bounding box center [594, 425] width 1188 height 818
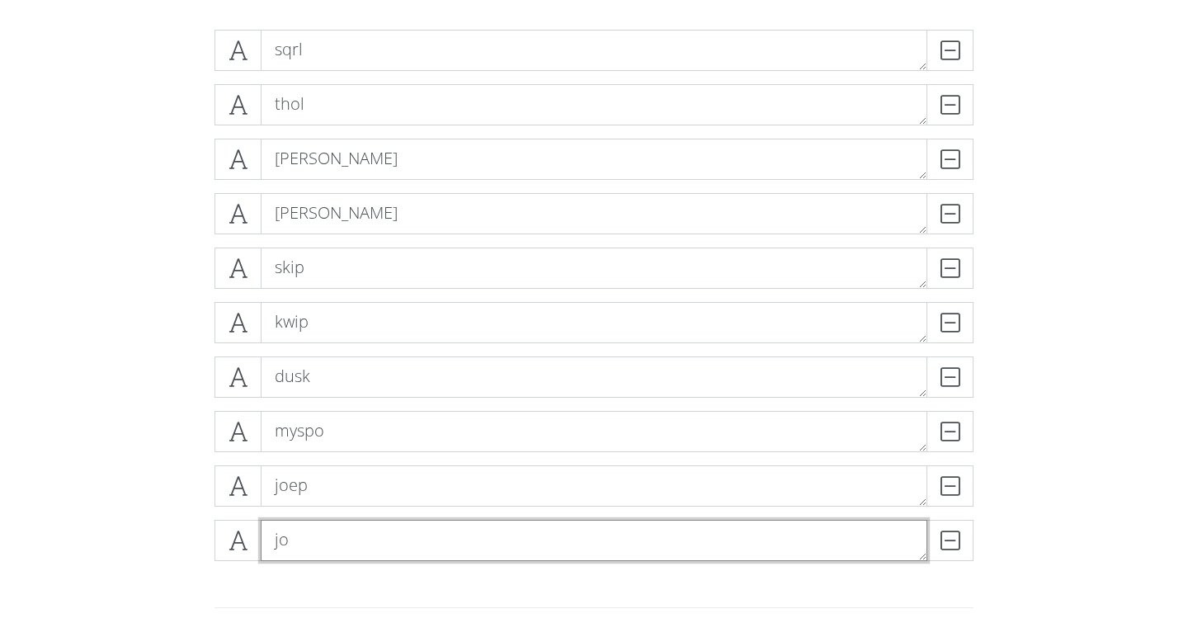
type textarea "j"
type textarea "k"
type textarea "liro"
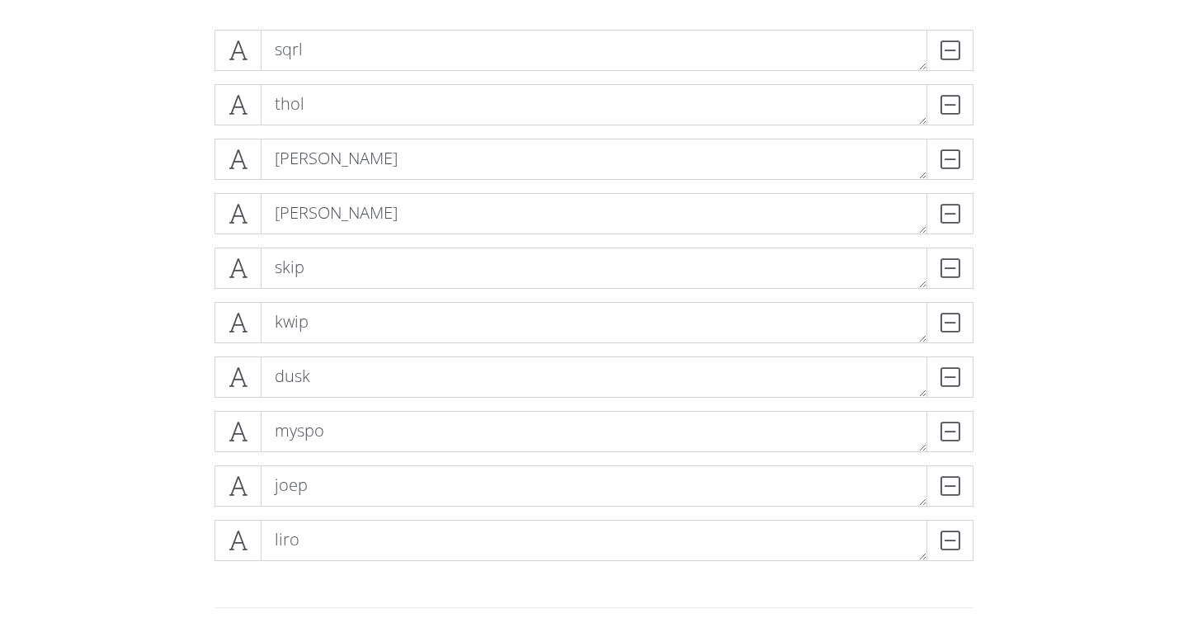
click at [109, 393] on form "sqrl DELETE thol DELETE [PERSON_NAME] [PERSON_NAME] skip DELETE kwip DELETE dus…" at bounding box center [594, 425] width 1188 height 818
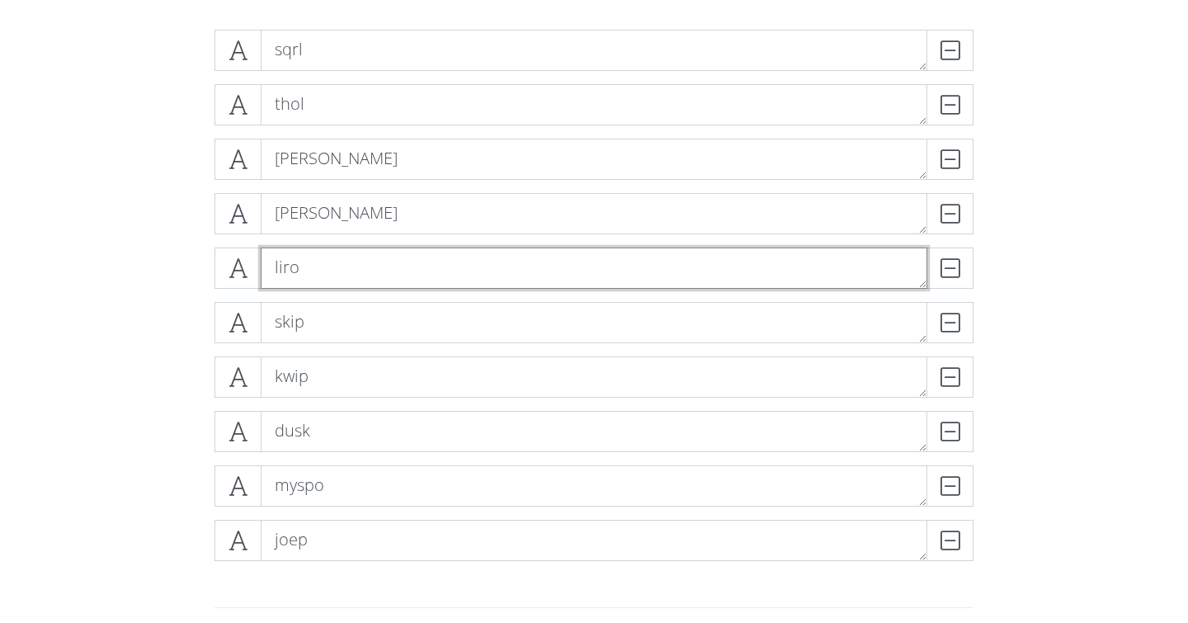
drag, startPoint x: 308, startPoint y: 271, endPoint x: 294, endPoint y: 355, distance: 84.6
click at [294, 355] on div "sqrl DELETE thol DELETE [PERSON_NAME] [PERSON_NAME] [PERSON_NAME] skip DELETE k…" at bounding box center [593, 302] width 759 height 544
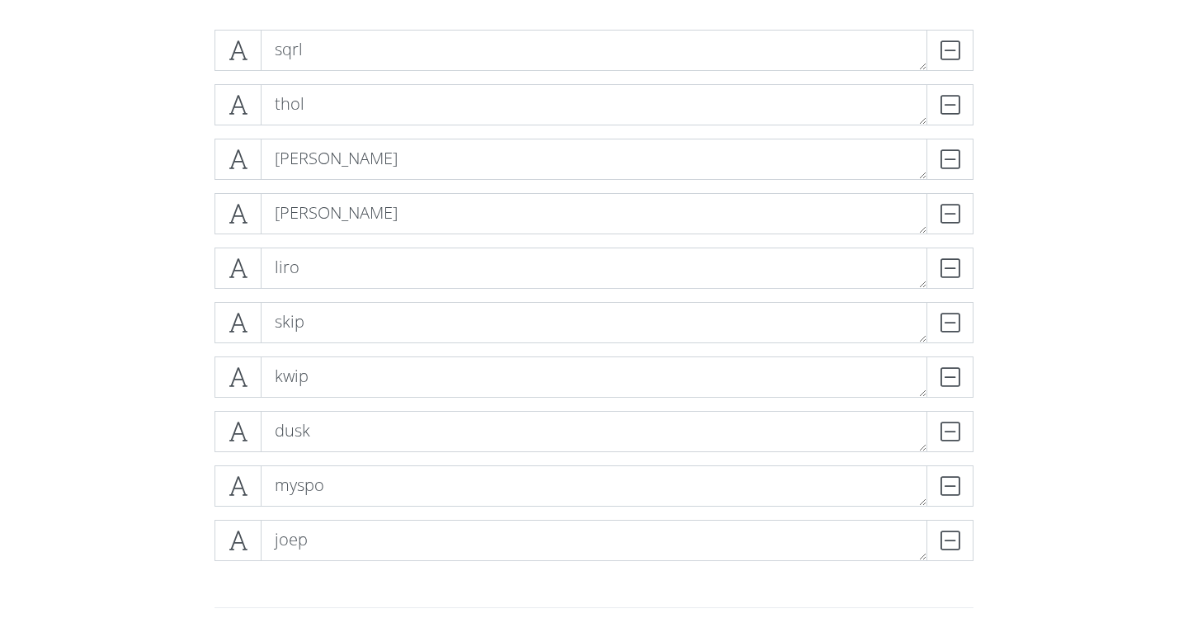
click at [146, 276] on div "sqrl DELETE thol DELETE [PERSON_NAME] [PERSON_NAME] [PERSON_NAME] skip DELETE k…" at bounding box center [594, 301] width 940 height 571
click at [89, 332] on form "sqrl DELETE thol DELETE [PERSON_NAME] [PERSON_NAME] skip DELETE [PERSON_NAME] k…" at bounding box center [594, 425] width 1188 height 818
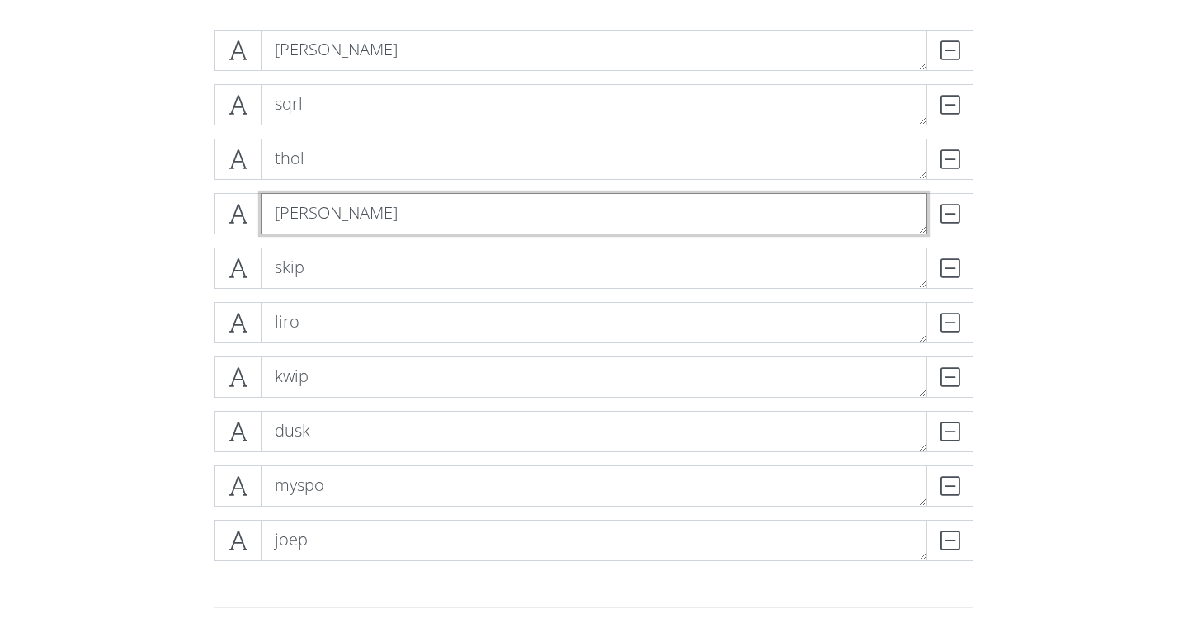
drag, startPoint x: 317, startPoint y: 224, endPoint x: 318, endPoint y: 86, distance: 137.8
click at [318, 85] on div "[PERSON_NAME] sqrl DELETE thol DELETE [PERSON_NAME] skip DELETE [PERSON_NAME] k…" at bounding box center [593, 302] width 759 height 544
click at [320, 202] on textarea "[PERSON_NAME]" at bounding box center [594, 213] width 666 height 41
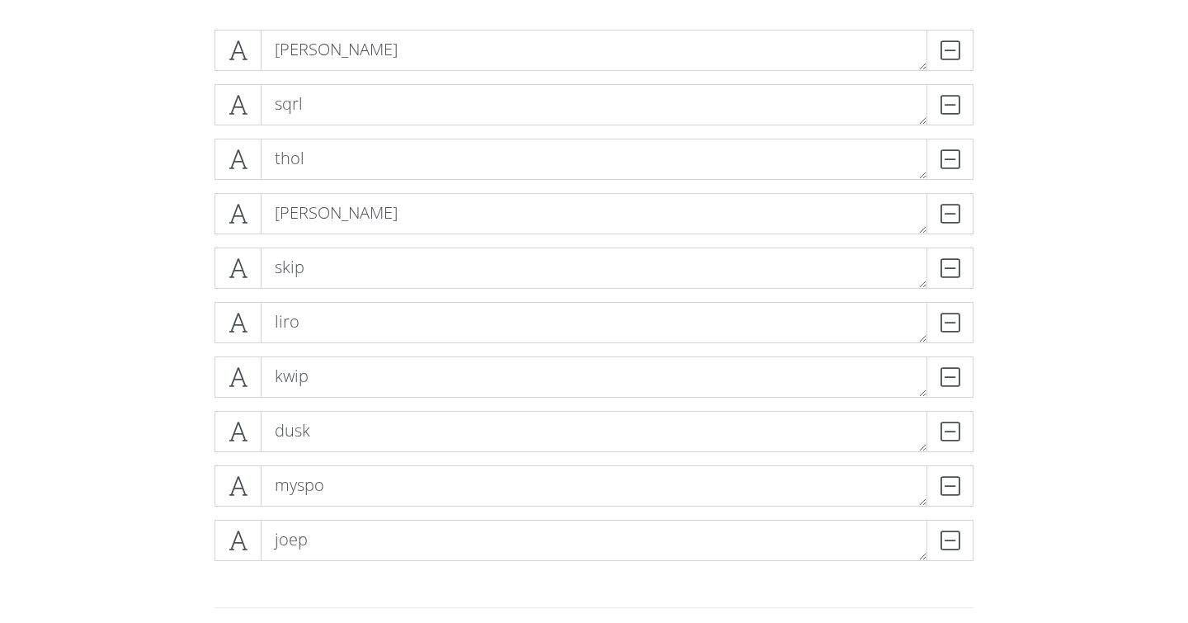
click at [155, 240] on div "[PERSON_NAME] sqrl DELETE thol DELETE [PERSON_NAME] skip DELETE [PERSON_NAME] k…" at bounding box center [594, 301] width 940 height 571
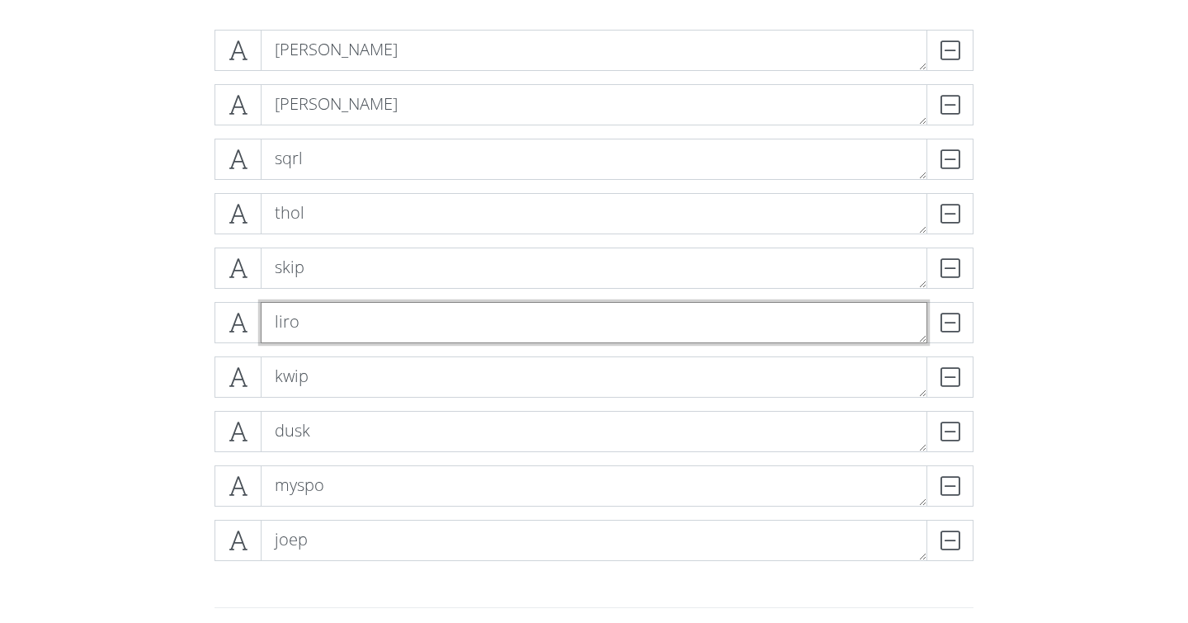
drag, startPoint x: 332, startPoint y: 332, endPoint x: 333, endPoint y: 131, distance: 201.3
click at [333, 131] on div "[PERSON_NAME] [PERSON_NAME] sqrl DELETE thol DELETE skip DELETE [PERSON_NAME] k…" at bounding box center [593, 302] width 759 height 544
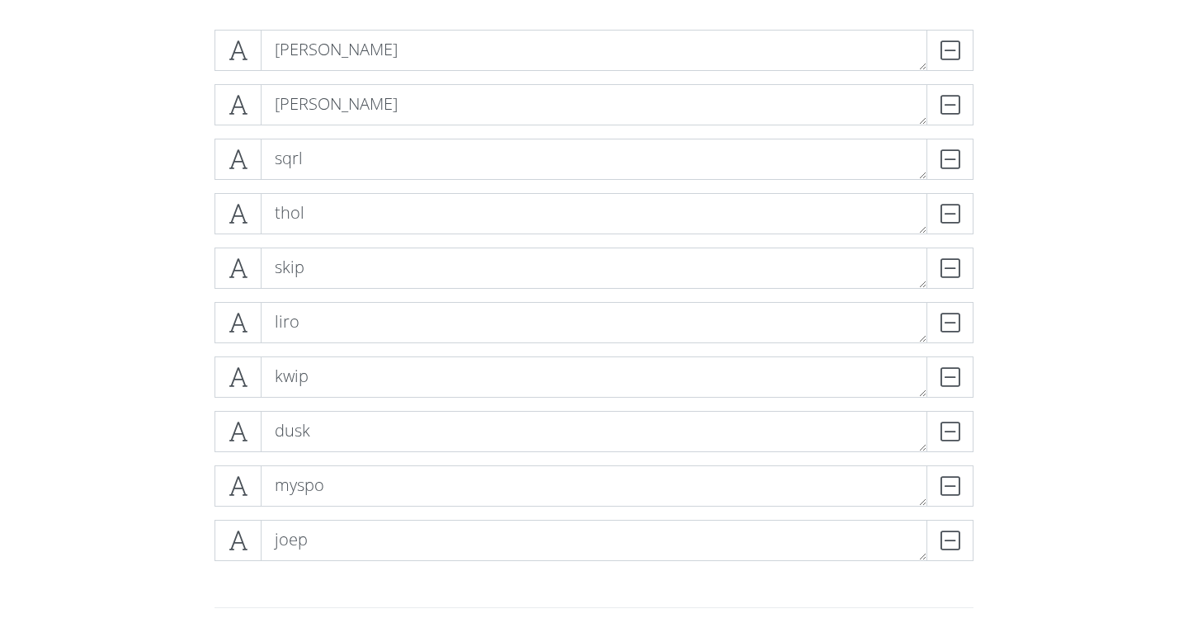
click at [176, 312] on div "[PERSON_NAME] [PERSON_NAME] sqrl DELETE thol DELETE skip DELETE [PERSON_NAME] k…" at bounding box center [594, 301] width 940 height 571
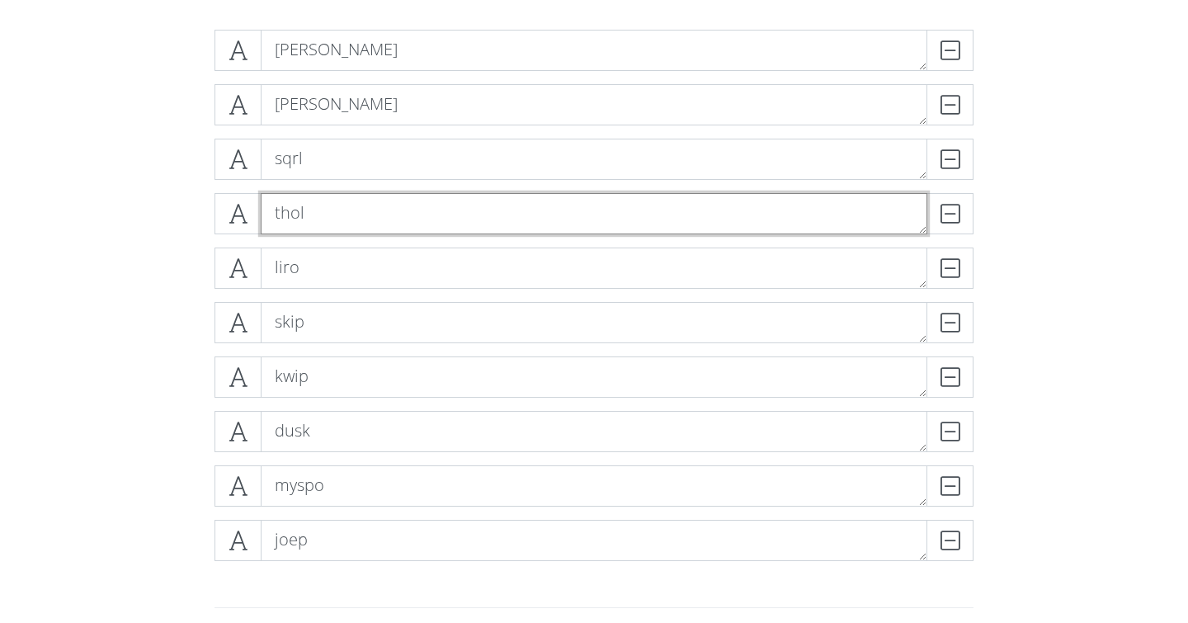
drag, startPoint x: 352, startPoint y: 223, endPoint x: 351, endPoint y: 196, distance: 26.4
click at [351, 196] on textarea "thol" at bounding box center [594, 213] width 666 height 41
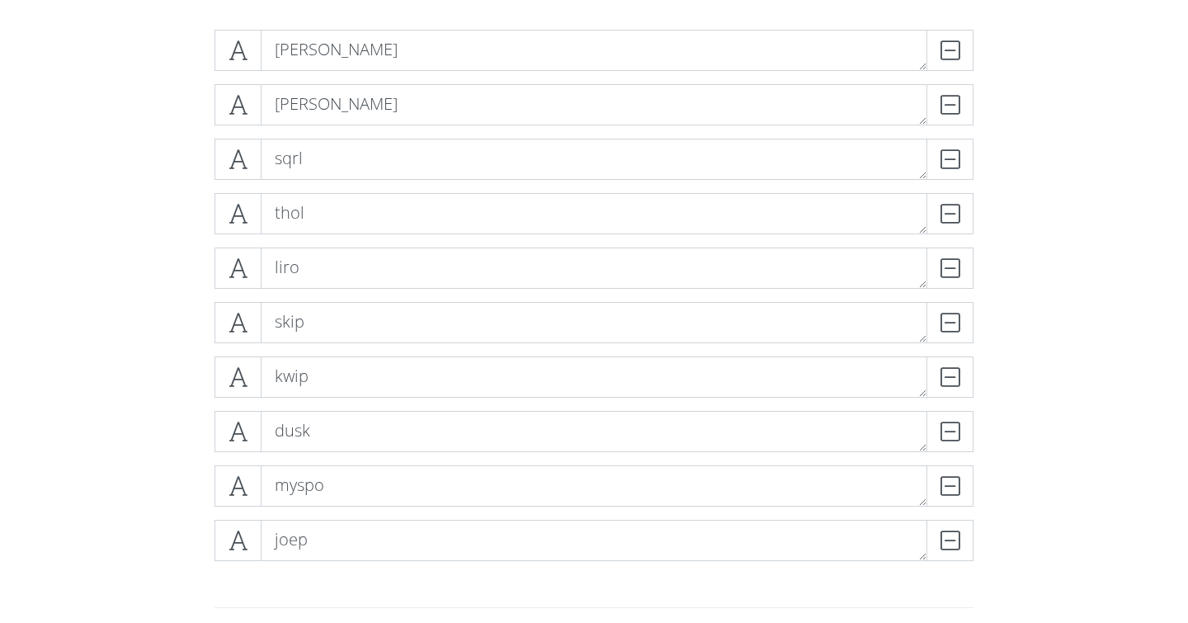
click at [124, 242] on div "[PERSON_NAME] [PERSON_NAME] sqrl DELETE thol DELETE [PERSON_NAME] skip DELETE k…" at bounding box center [594, 301] width 940 height 571
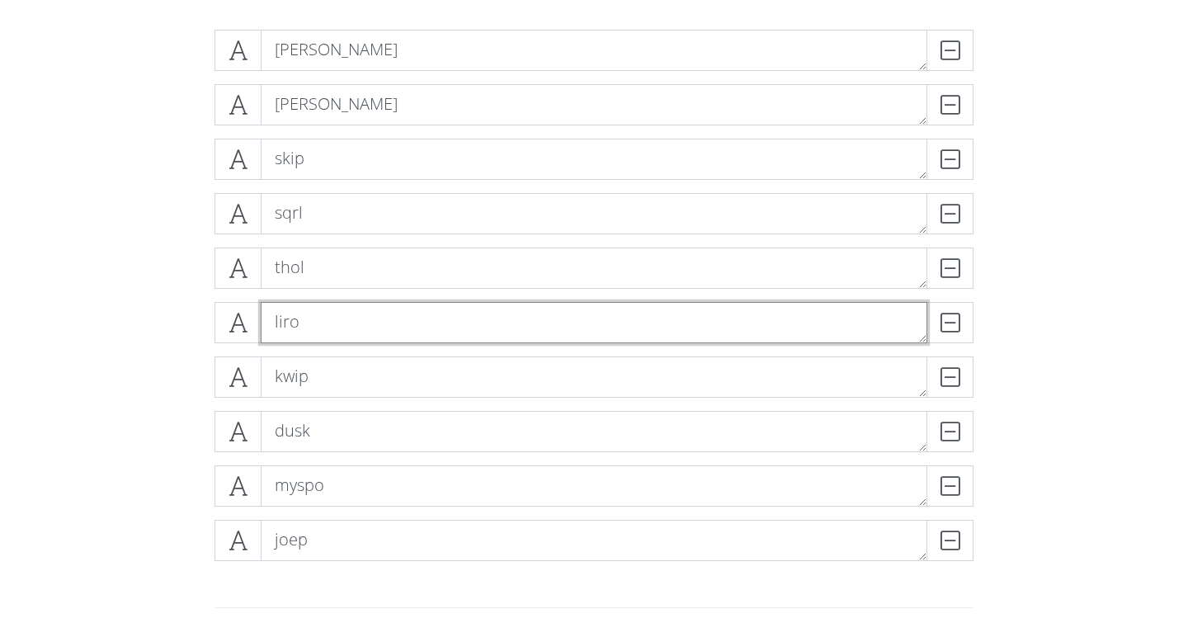
drag, startPoint x: 341, startPoint y: 317, endPoint x: 349, endPoint y: 228, distance: 89.5
click at [349, 228] on div "[PERSON_NAME] [PERSON_NAME] skip DELETE sqrl DELETE thol DELETE [PERSON_NAME] k…" at bounding box center [593, 302] width 759 height 544
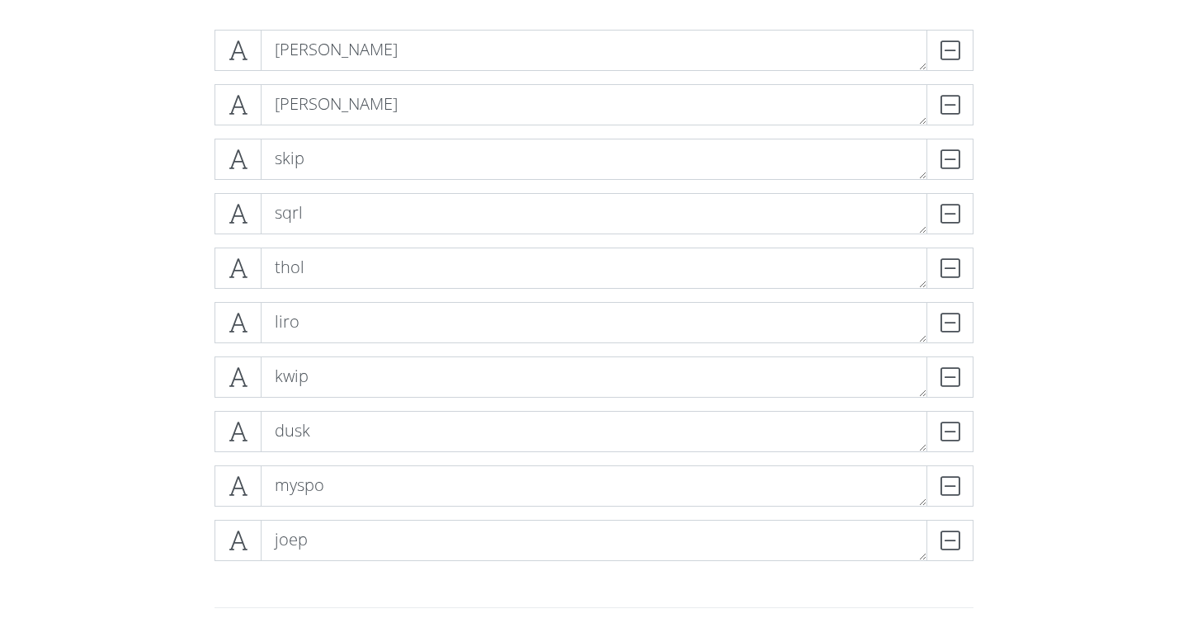
click at [169, 313] on div "[PERSON_NAME] [PERSON_NAME] skip DELETE sqrl DELETE thol DELETE [PERSON_NAME] k…" at bounding box center [594, 301] width 940 height 571
click at [129, 318] on div "[PERSON_NAME] [PERSON_NAME] skip DELETE sqrl DELETE [PERSON_NAME] thol DELETE k…" at bounding box center [594, 301] width 940 height 571
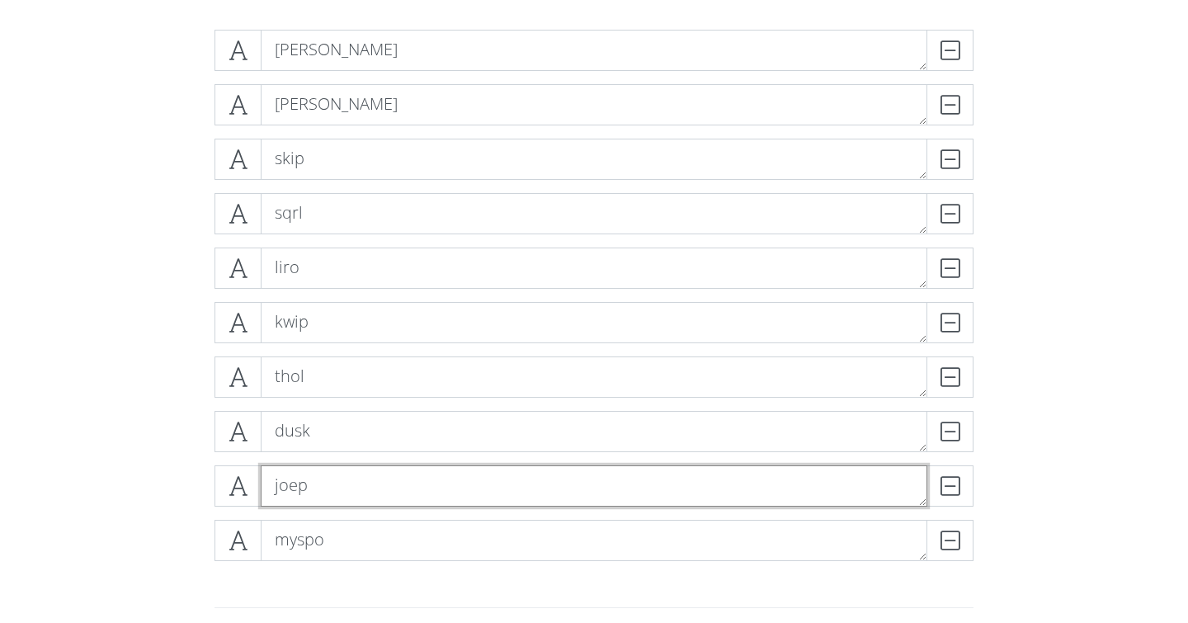
click at [343, 492] on textarea "joep" at bounding box center [594, 485] width 666 height 41
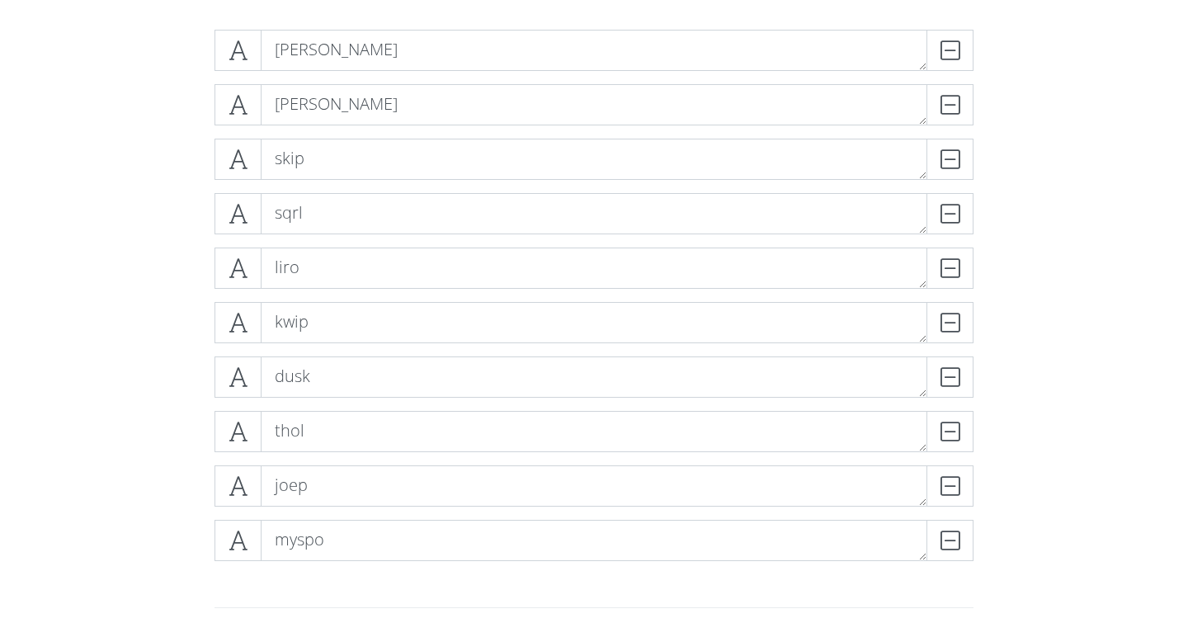
click at [158, 361] on div "[PERSON_NAME] [PERSON_NAME] skip DELETE sqrl DELETE [PERSON_NAME] kwip DELETE d…" at bounding box center [594, 301] width 940 height 571
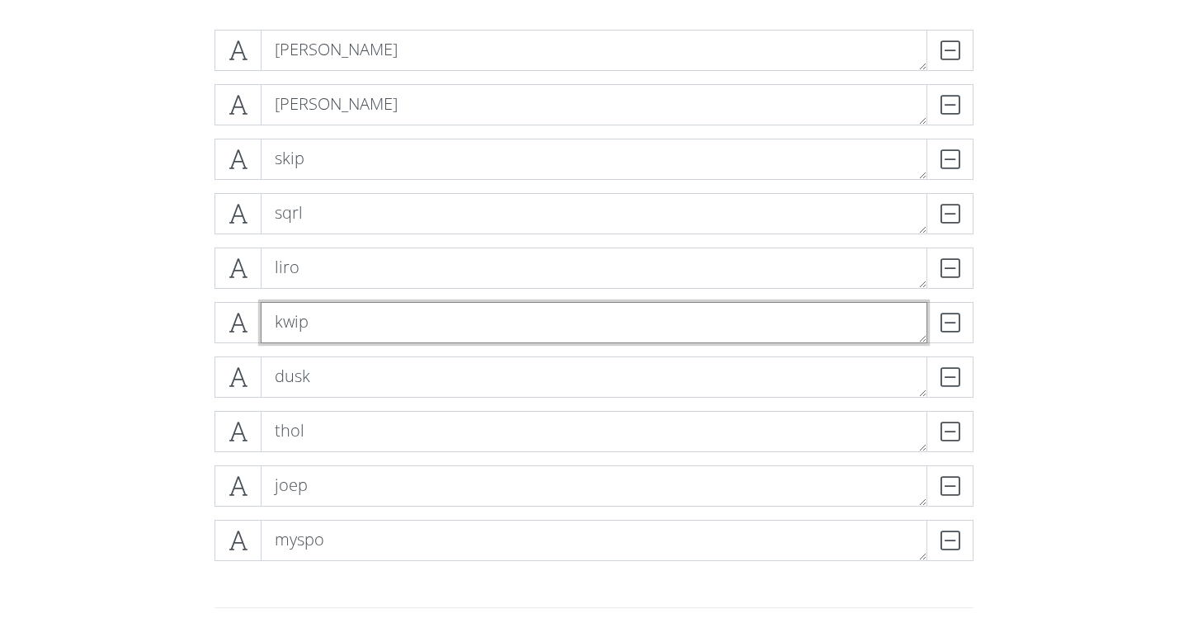
click at [345, 330] on textarea "kwip" at bounding box center [594, 322] width 666 height 41
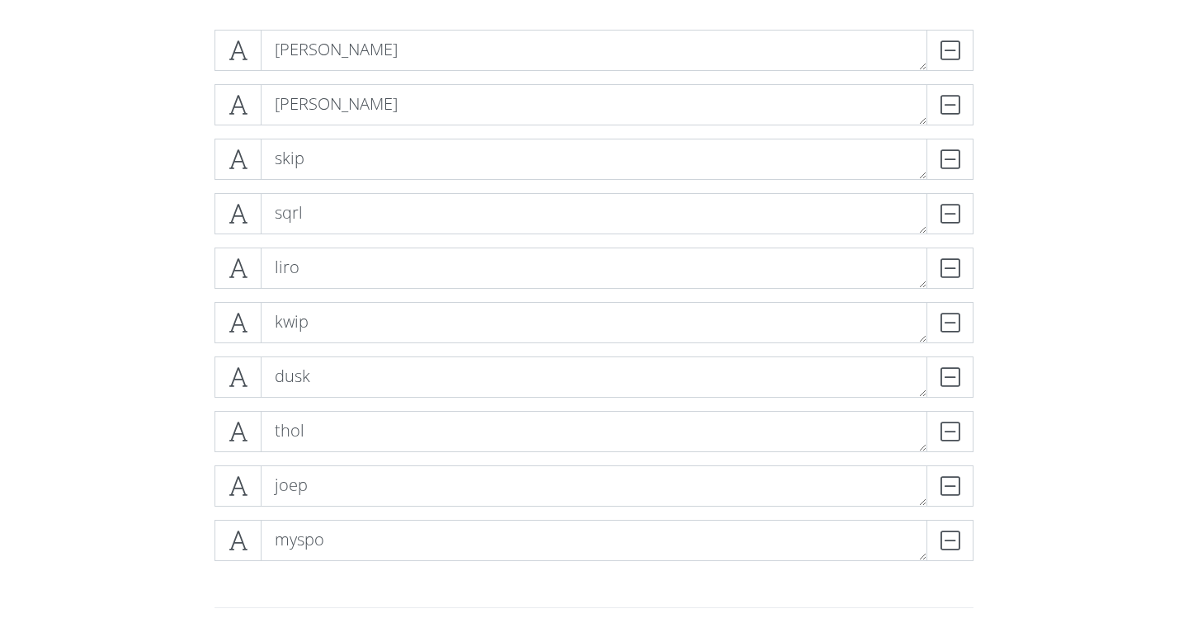
click at [172, 318] on div "[PERSON_NAME] [PERSON_NAME] skip DELETE sqrl DELETE [PERSON_NAME] kwip DELETE d…" at bounding box center [594, 301] width 940 height 571
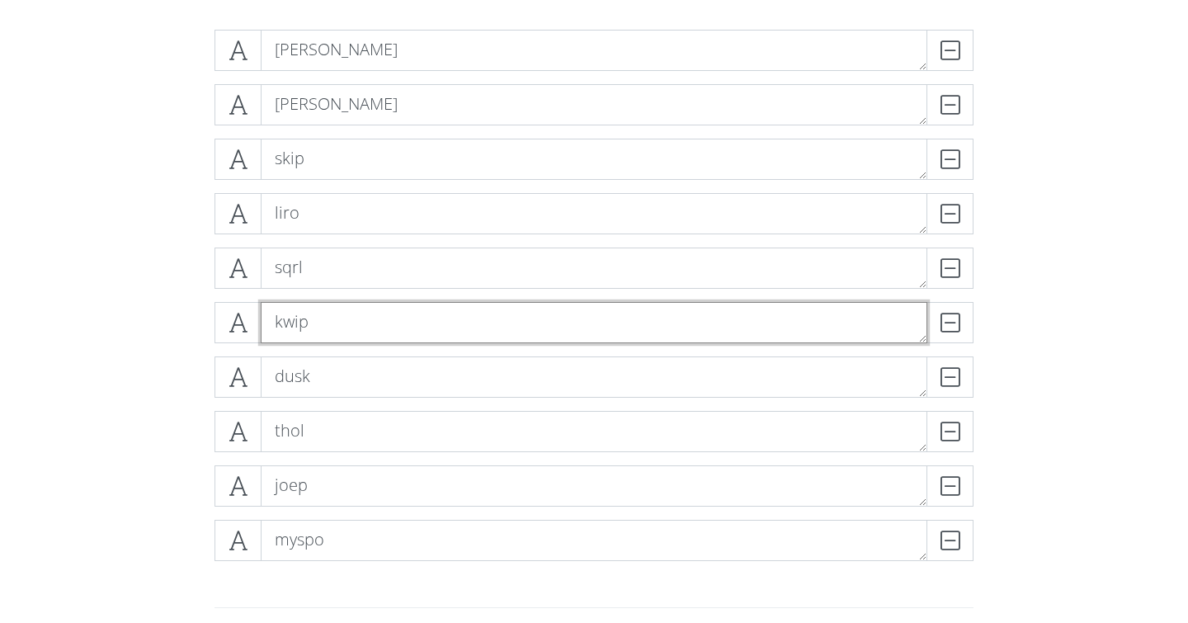
drag, startPoint x: 333, startPoint y: 327, endPoint x: 333, endPoint y: 268, distance: 58.6
click at [333, 268] on div "[PERSON_NAME] [PERSON_NAME] skip DELETE [PERSON_NAME] sqrl DELETE kwip DELETE d…" at bounding box center [593, 302] width 759 height 544
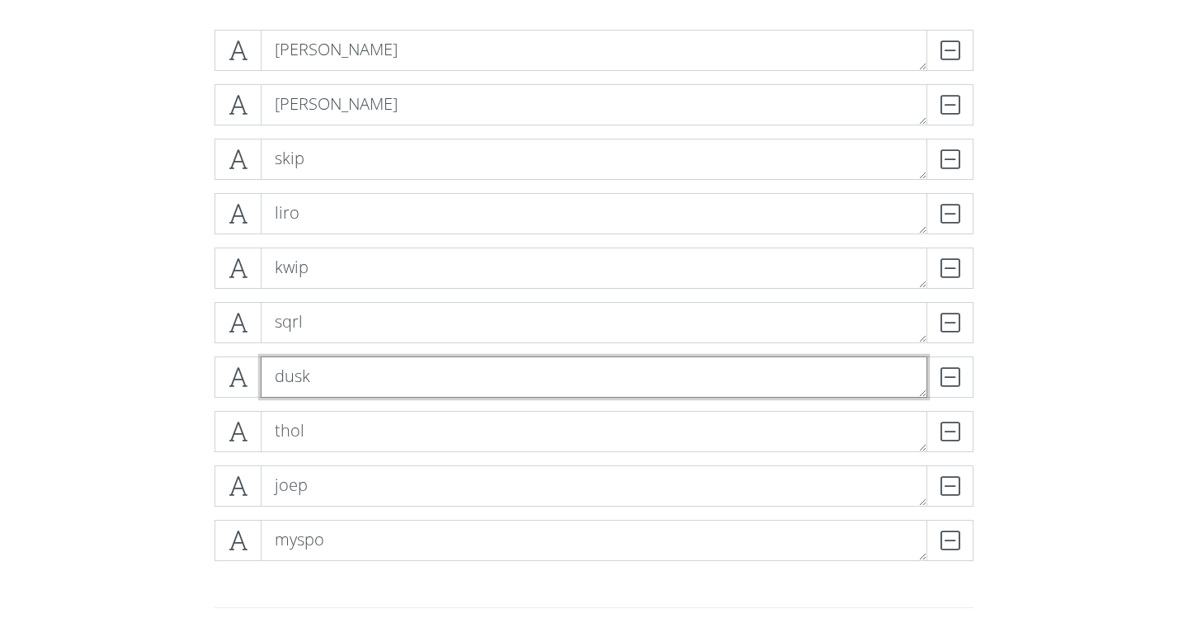
drag, startPoint x: 370, startPoint y: 384, endPoint x: 376, endPoint y: 298, distance: 86.0
click at [377, 298] on div "[PERSON_NAME] [PERSON_NAME] skip DELETE [PERSON_NAME] kwip DELETE sqrl DELETE d…" at bounding box center [593, 302] width 759 height 544
click at [57, 336] on form "[PERSON_NAME] [PERSON_NAME] skip DELETE [PERSON_NAME] kwip DELETE sqrl DELETE d…" at bounding box center [594, 425] width 1188 height 818
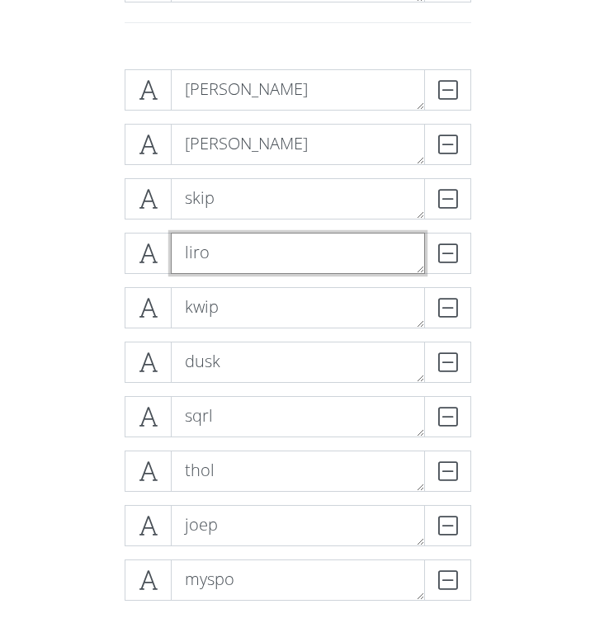
drag, startPoint x: 296, startPoint y: 260, endPoint x: 294, endPoint y: 332, distance: 71.8
click at [294, 332] on div "[PERSON_NAME] [PERSON_NAME] skip DELETE [PERSON_NAME] kwip DELETE dusk DELETE s…" at bounding box center [298, 341] width 346 height 544
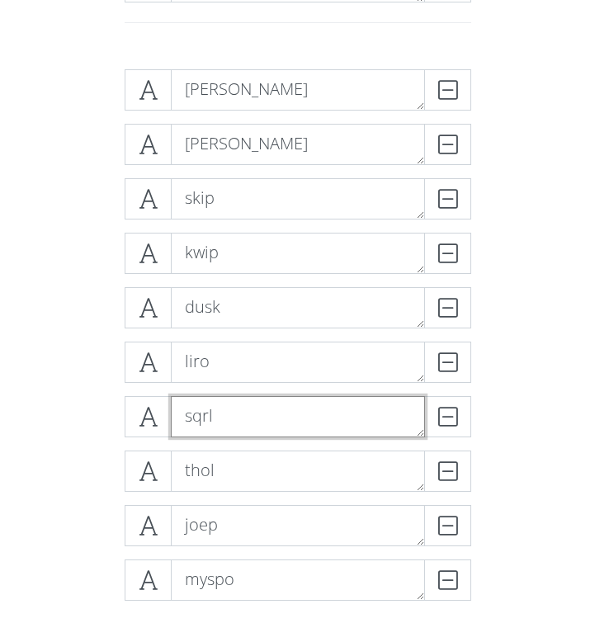
drag, startPoint x: 275, startPoint y: 421, endPoint x: 277, endPoint y: 334, distance: 87.4
click at [278, 334] on div "[PERSON_NAME] [PERSON_NAME] skip DELETE kwip DELETE dusk DELETE [PERSON_NAME] s…" at bounding box center [298, 341] width 346 height 544
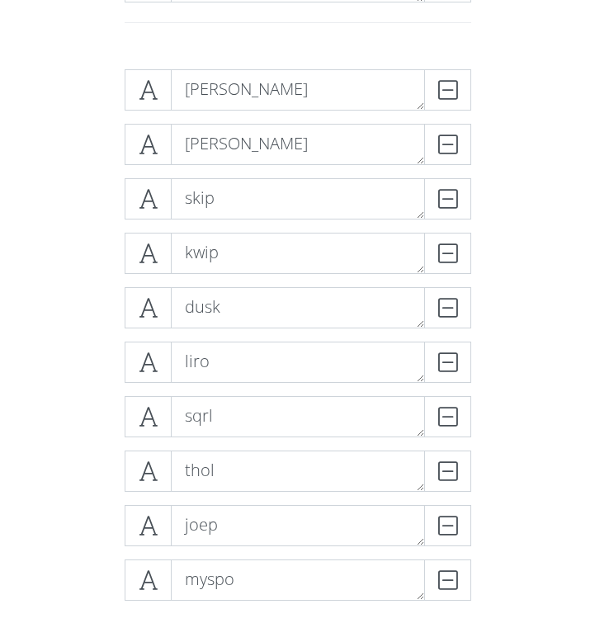
click at [91, 365] on div "[PERSON_NAME] [PERSON_NAME] skip DELETE kwip DELETE dusk DELETE [PERSON_NAME] s…" at bounding box center [297, 341] width 445 height 571
